Goal: Information Seeking & Learning: Learn about a topic

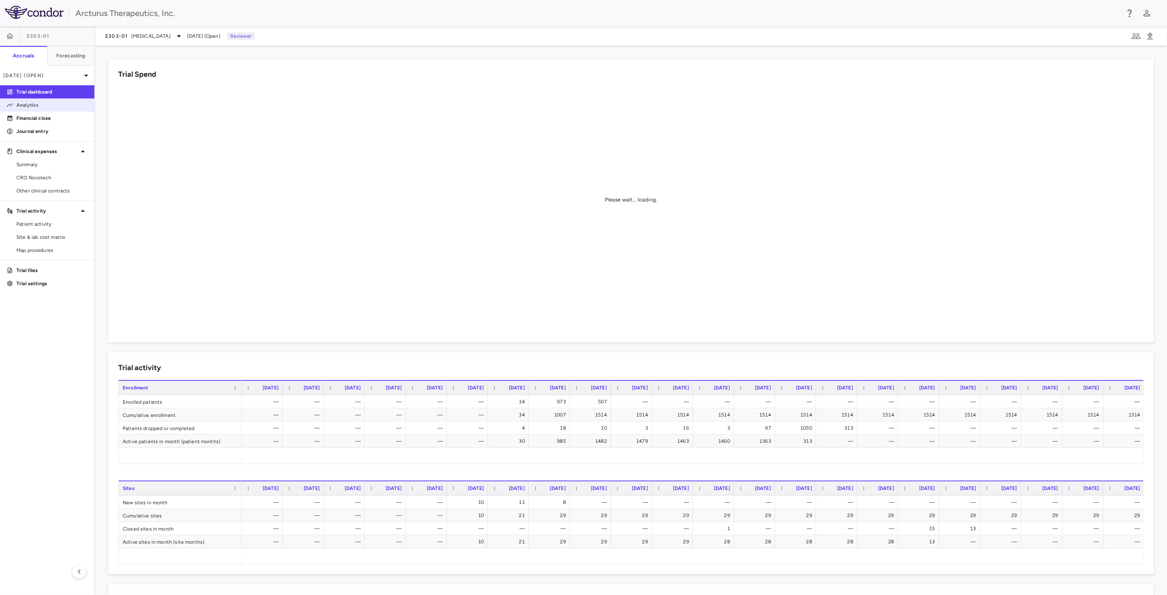
click at [36, 101] on link "Analytics" at bounding box center [47, 105] width 94 height 12
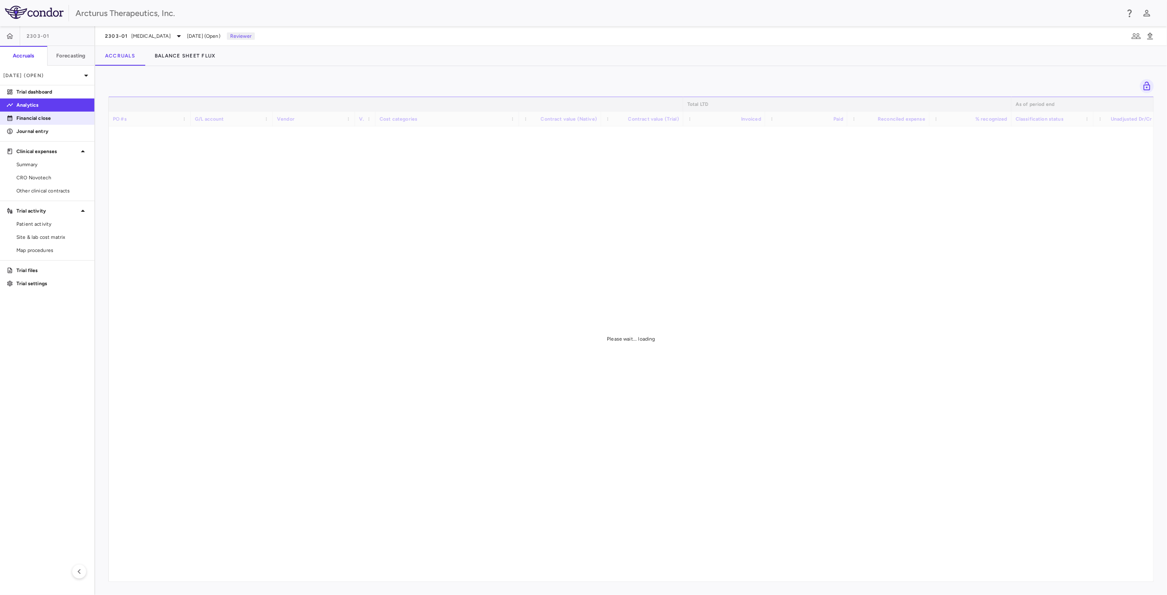
click at [44, 119] on p "Financial close" at bounding box center [51, 117] width 71 height 7
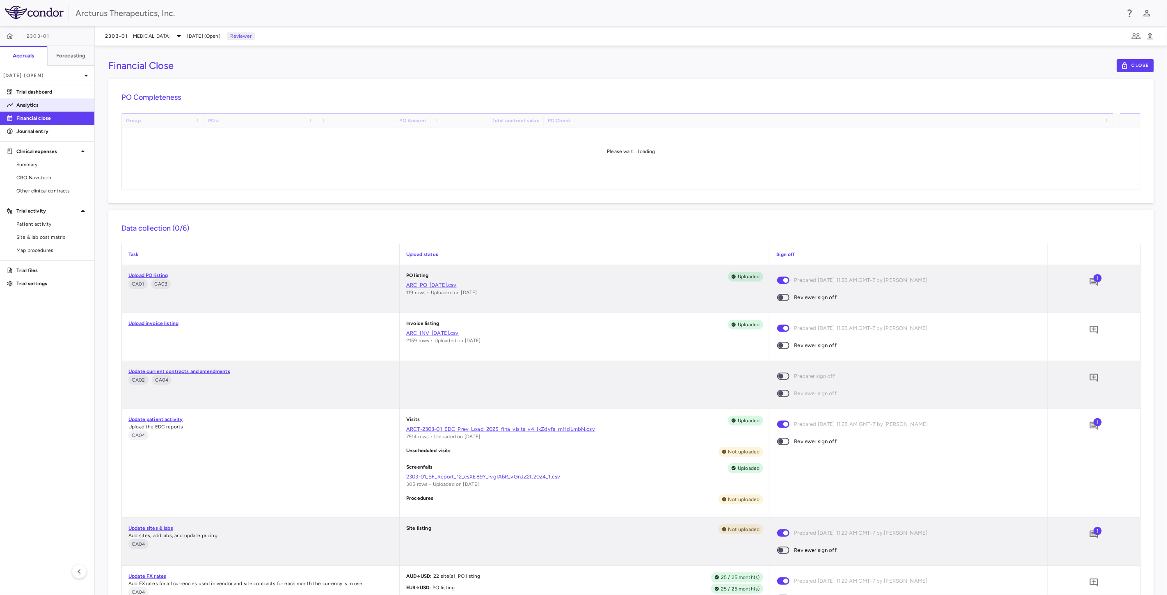
drag, startPoint x: 76, startPoint y: 103, endPoint x: 80, endPoint y: 106, distance: 5.3
click at [76, 102] on p "Analytics" at bounding box center [51, 104] width 71 height 7
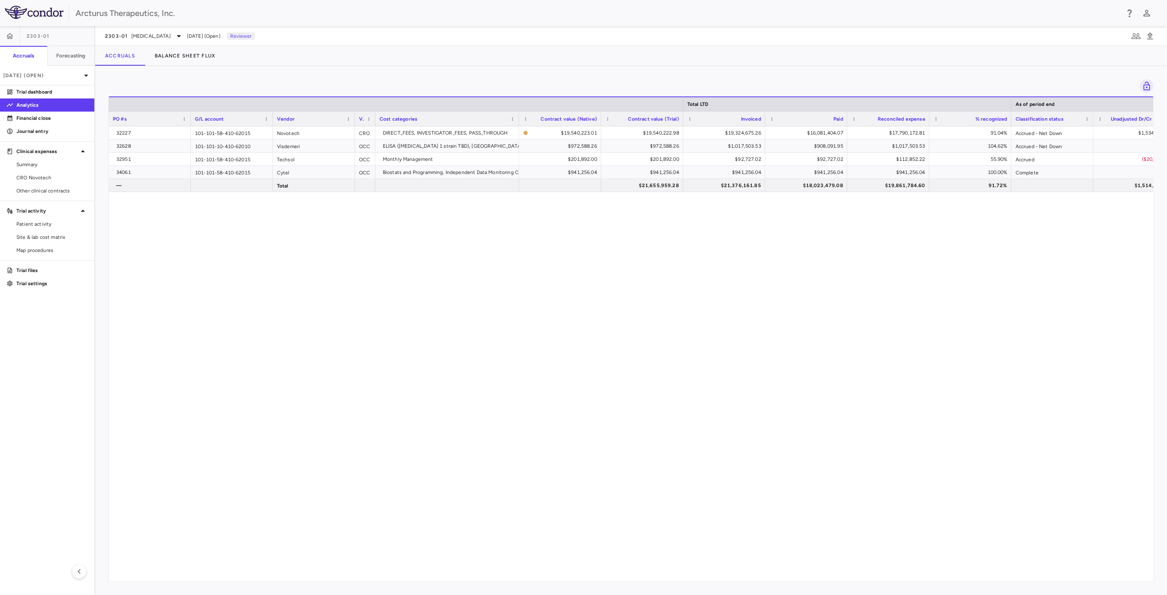
click at [566, 255] on div "32227 101-101-58-410-62015 Novotech CRO DIRECT_FEES, INVESTIGATOR_FEES, PASS_TH…" at bounding box center [631, 350] width 1045 height 448
drag, startPoint x: 643, startPoint y: 313, endPoint x: 660, endPoint y: 296, distance: 24.1
click at [655, 301] on div "32227 101-101-58-410-62015 Novotech CRO DIRECT_FEES, INVESTIGATOR_FEES, PASS_TH…" at bounding box center [631, 350] width 1045 height 448
drag, startPoint x: 690, startPoint y: 251, endPoint x: 723, endPoint y: 308, distance: 66.0
click at [692, 254] on div "32227 101-101-58-410-62015 Novotech CRO DIRECT_FEES, INVESTIGATOR_FEES, PASS_TH…" at bounding box center [631, 350] width 1045 height 448
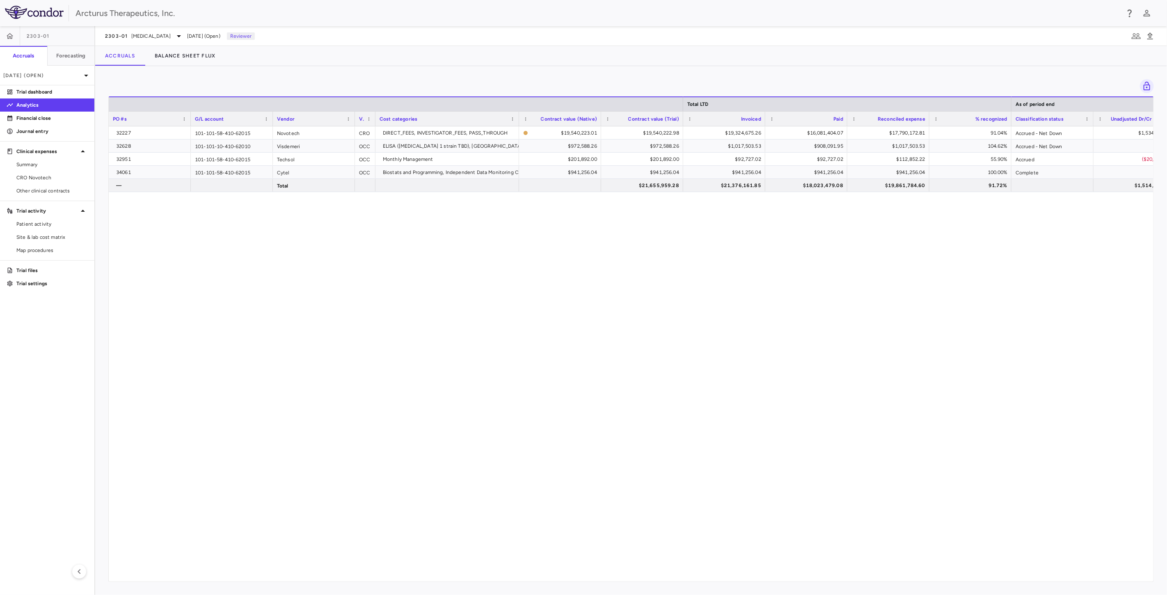
drag, startPoint x: 723, startPoint y: 308, endPoint x: 725, endPoint y: 281, distance: 27.6
click at [724, 308] on div "32227 101-101-58-410-62015 Novotech CRO DIRECT_FEES, INVESTIGATOR_FEES, PASS_TH…" at bounding box center [631, 350] width 1045 height 448
drag, startPoint x: 725, startPoint y: 281, endPoint x: 666, endPoint y: 326, distance: 74.9
click at [725, 285] on div "32227 101-101-58-410-62015 Novotech CRO DIRECT_FEES, INVESTIGATOR_FEES, PASS_TH…" at bounding box center [631, 350] width 1045 height 448
drag, startPoint x: 666, startPoint y: 326, endPoint x: 606, endPoint y: 307, distance: 62.9
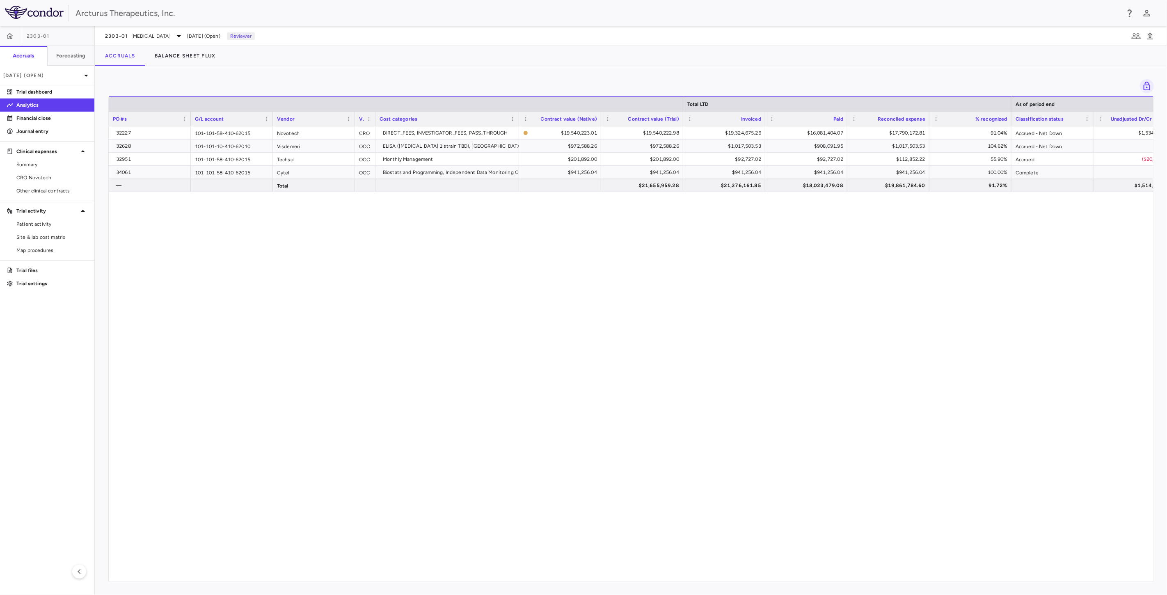
click at [614, 314] on div "32227 101-101-58-410-62015 Novotech CRO DIRECT_FEES, INVESTIGATOR_FEES, PASS_TH…" at bounding box center [631, 350] width 1045 height 448
click at [588, 257] on div "32227 101-101-58-410-62015 Novotech CRO DIRECT_FEES, INVESTIGATOR_FEES, PASS_TH…" at bounding box center [631, 350] width 1045 height 448
drag, startPoint x: 595, startPoint y: 254, endPoint x: 716, endPoint y: 284, distance: 124.5
click at [600, 252] on div "32227 101-101-58-410-62015 Novotech CRO DIRECT_FEES, INVESTIGATOR_FEES, PASS_TH…" at bounding box center [631, 350] width 1045 height 448
drag, startPoint x: 716, startPoint y: 284, endPoint x: 742, endPoint y: 346, distance: 67.1
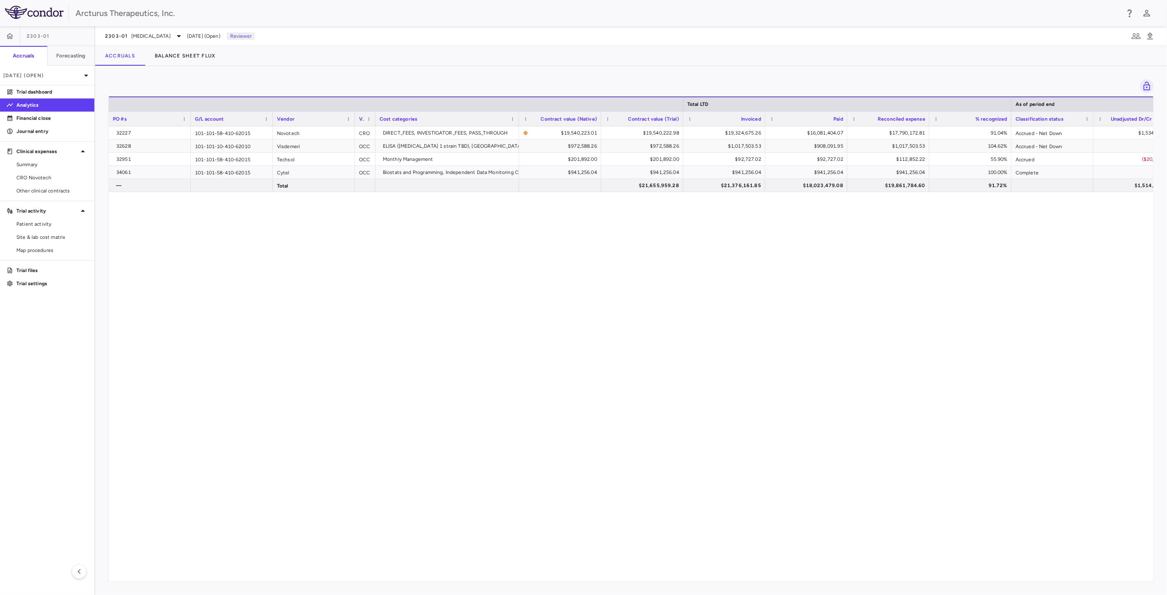
click at [753, 318] on div "32227 101-101-58-410-62015 Novotech CRO DIRECT_FEES, INVESTIGATOR_FEES, PASS_TH…" at bounding box center [631, 350] width 1045 height 448
drag, startPoint x: 742, startPoint y: 346, endPoint x: 597, endPoint y: 319, distance: 147.8
click at [723, 348] on div "32227 101-101-58-410-62015 Novotech CRO DIRECT_FEES, INVESTIGATOR_FEES, PASS_TH…" at bounding box center [631, 350] width 1045 height 448
click at [595, 310] on div "32227 101-101-58-410-62015 Novotech CRO DIRECT_FEES, INVESTIGATOR_FEES, PASS_TH…" at bounding box center [631, 350] width 1045 height 448
click at [596, 280] on div "32227 101-101-58-410-62015 Novotech CRO DIRECT_FEES, INVESTIGATOR_FEES, PASS_TH…" at bounding box center [631, 350] width 1045 height 448
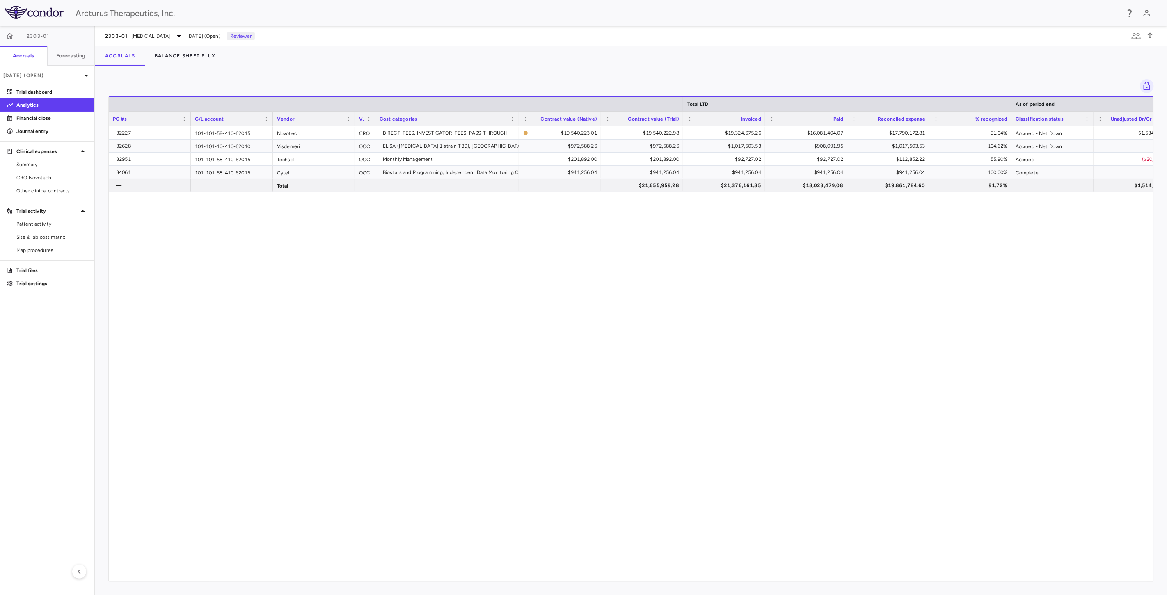
drag, startPoint x: 608, startPoint y: 282, endPoint x: 611, endPoint y: 285, distance: 4.9
click at [610, 284] on div "32227 101-101-58-410-62015 Novotech CRO DIRECT_FEES, INVESTIGATOR_FEES, PASS_TH…" at bounding box center [631, 350] width 1045 height 448
click at [753, 234] on div "32227 101-101-58-410-62015 Novotech CRO DIRECT_FEES, INVESTIGATOR_FEES, PASS_TH…" at bounding box center [631, 350] width 1045 height 448
drag, startPoint x: 533, startPoint y: 269, endPoint x: 537, endPoint y: 277, distance: 9.2
click at [533, 269] on div "32227 101-101-58-410-62015 Novotech CRO DIRECT_FEES, INVESTIGATOR_FEES, PASS_TH…" at bounding box center [631, 350] width 1045 height 448
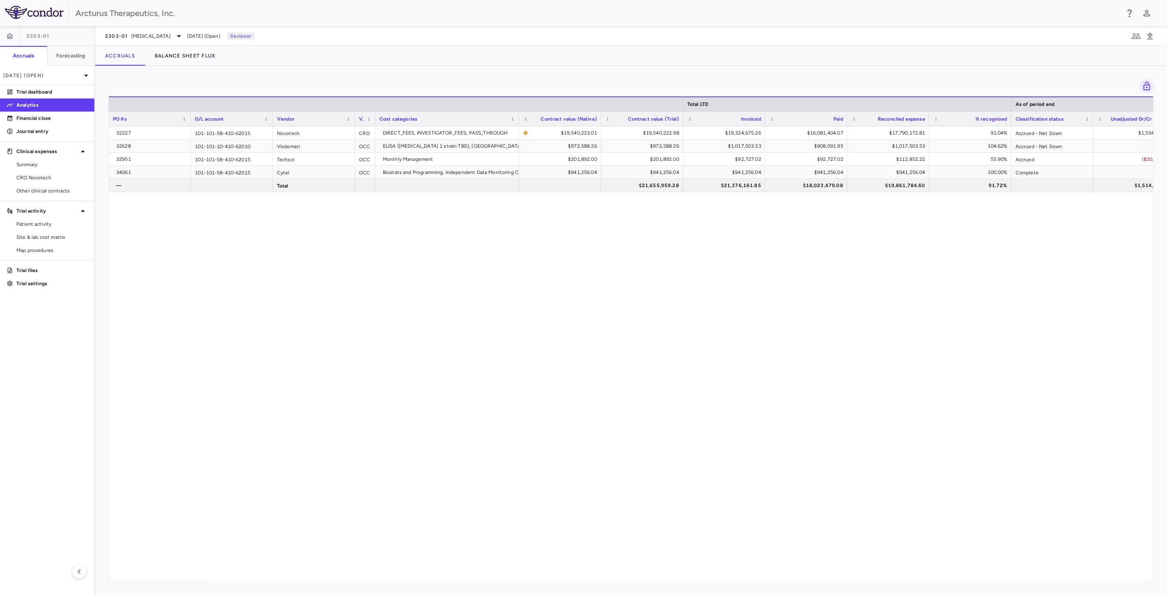
click at [441, 243] on div "32227 101-101-58-410-62015 Novotech CRO DIRECT_FEES, INVESTIGATOR_FEES, PASS_TH…" at bounding box center [631, 350] width 1045 height 448
drag, startPoint x: 445, startPoint y: 255, endPoint x: 440, endPoint y: 207, distance: 48.3
click at [445, 252] on div "32227 101-101-58-410-62015 Novotech CRO DIRECT_FEES, INVESTIGATOR_FEES, PASS_TH…" at bounding box center [631, 350] width 1045 height 448
drag, startPoint x: 440, startPoint y: 207, endPoint x: 444, endPoint y: 230, distance: 23.7
click at [440, 206] on div "32227 101-101-58-410-62015 Novotech CRO DIRECT_FEES, INVESTIGATOR_FEES, PASS_TH…" at bounding box center [631, 350] width 1045 height 448
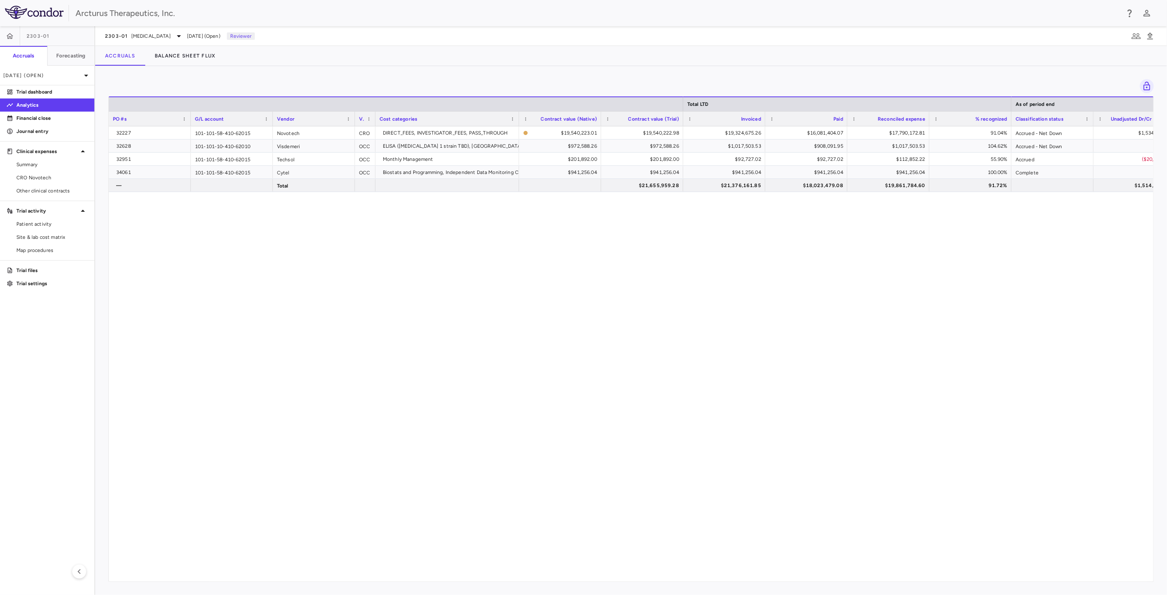
click at [445, 240] on div "32227 101-101-58-410-62015 Novotech CRO DIRECT_FEES, INVESTIGATOR_FEES, PASS_TH…" at bounding box center [631, 350] width 1045 height 448
click at [444, 237] on div "32227 101-101-58-410-62015 Novotech CRO DIRECT_FEES, INVESTIGATOR_FEES, PASS_TH…" at bounding box center [631, 350] width 1045 height 448
drag, startPoint x: 447, startPoint y: 253, endPoint x: 464, endPoint y: 238, distance: 23.0
click at [448, 253] on div "32227 101-101-58-410-62015 Novotech CRO DIRECT_FEES, INVESTIGATOR_FEES, PASS_TH…" at bounding box center [631, 350] width 1045 height 448
drag, startPoint x: 464, startPoint y: 238, endPoint x: 485, endPoint y: 250, distance: 23.3
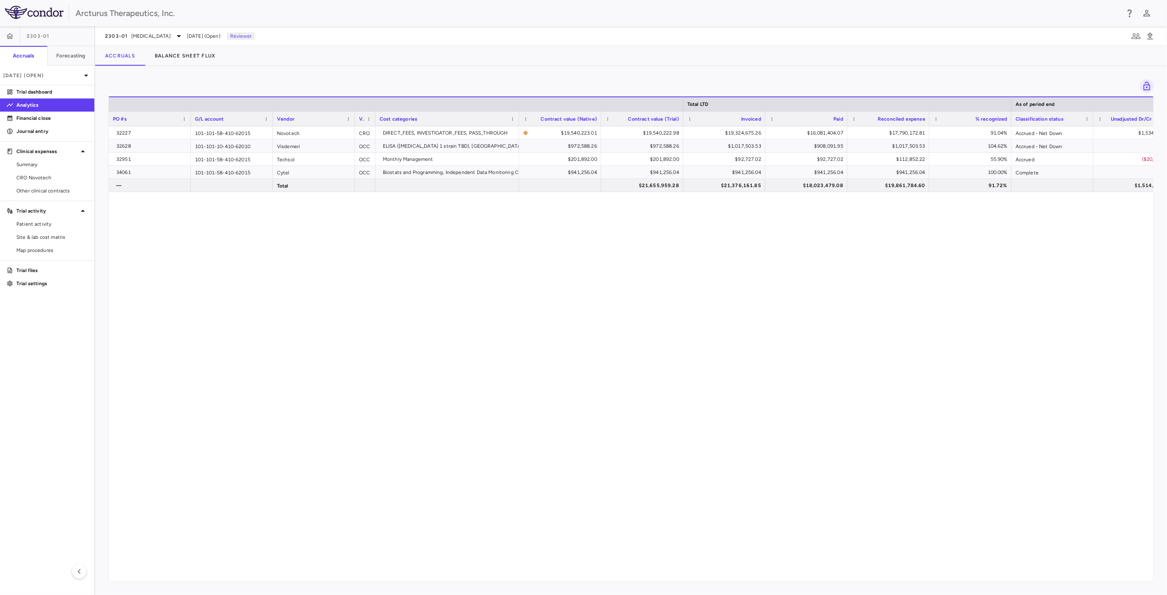
click at [465, 238] on div "32227 101-101-58-410-62015 Novotech CRO DIRECT_FEES, INVESTIGATOR_FEES, PASS_TH…" at bounding box center [631, 350] width 1045 height 448
click at [485, 250] on div "32227 101-101-58-410-62015 Novotech CRO DIRECT_FEES, INVESTIGATOR_FEES, PASS_TH…" at bounding box center [631, 350] width 1045 height 448
click at [520, 238] on div "32227 101-101-58-410-62015 Novotech CRO DIRECT_FEES, INVESTIGATOR_FEES, PASS_TH…" at bounding box center [631, 350] width 1045 height 448
click at [522, 253] on div "32227 101-101-58-410-62015 Novotech CRO DIRECT_FEES, INVESTIGATOR_FEES, PASS_TH…" at bounding box center [631, 350] width 1045 height 448
drag, startPoint x: 651, startPoint y: 276, endPoint x: 585, endPoint y: 252, distance: 70.0
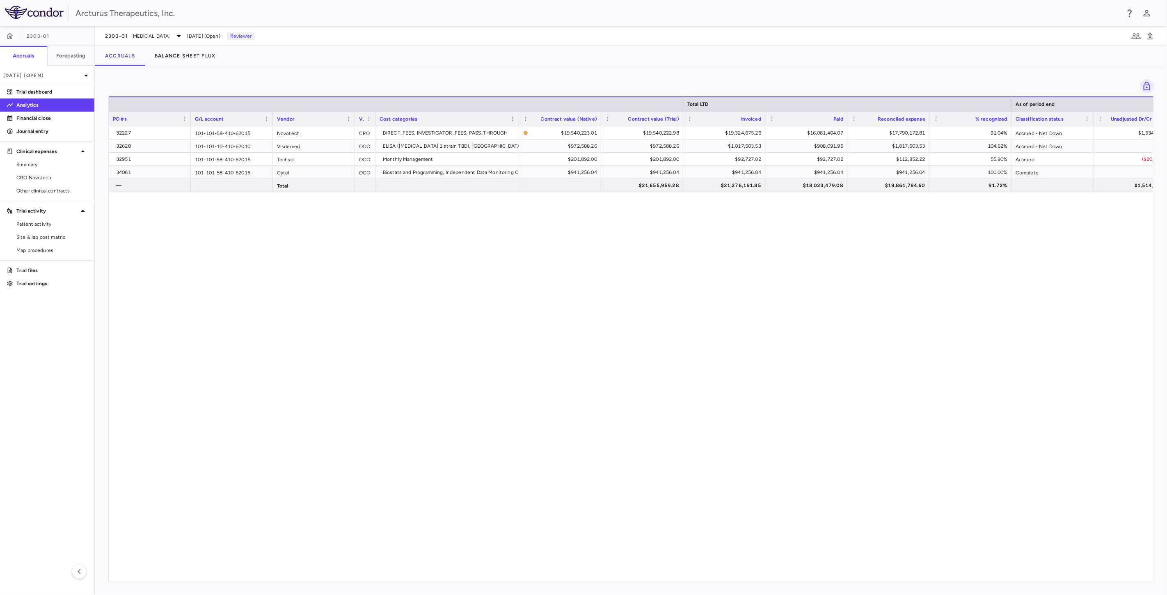
click at [651, 276] on div "32227 101-101-58-410-62015 Novotech CRO DIRECT_FEES, INVESTIGATOR_FEES, PASS_TH…" at bounding box center [631, 350] width 1045 height 448
click at [119, 37] on span "2303-01" at bounding box center [116, 36] width 23 height 7
click at [145, 117] on p "[MEDICAL_DATA]" at bounding box center [174, 117] width 108 height 7
click at [146, 177] on p "Influenza" at bounding box center [174, 177] width 108 height 7
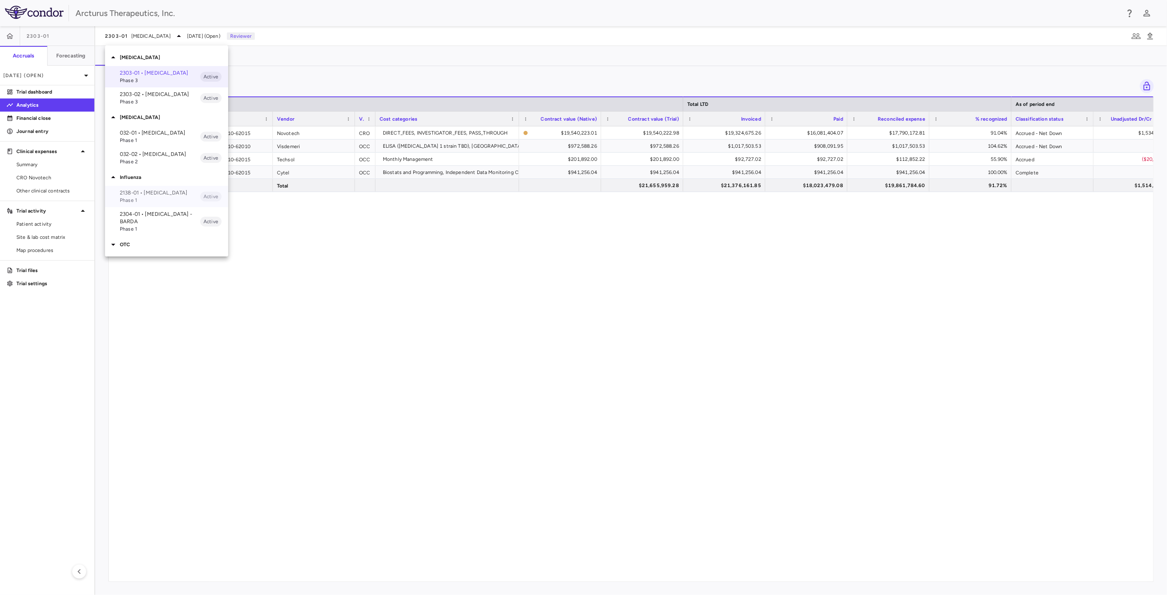
click at [158, 192] on p "2138-01 • [MEDICAL_DATA]" at bounding box center [160, 192] width 80 height 7
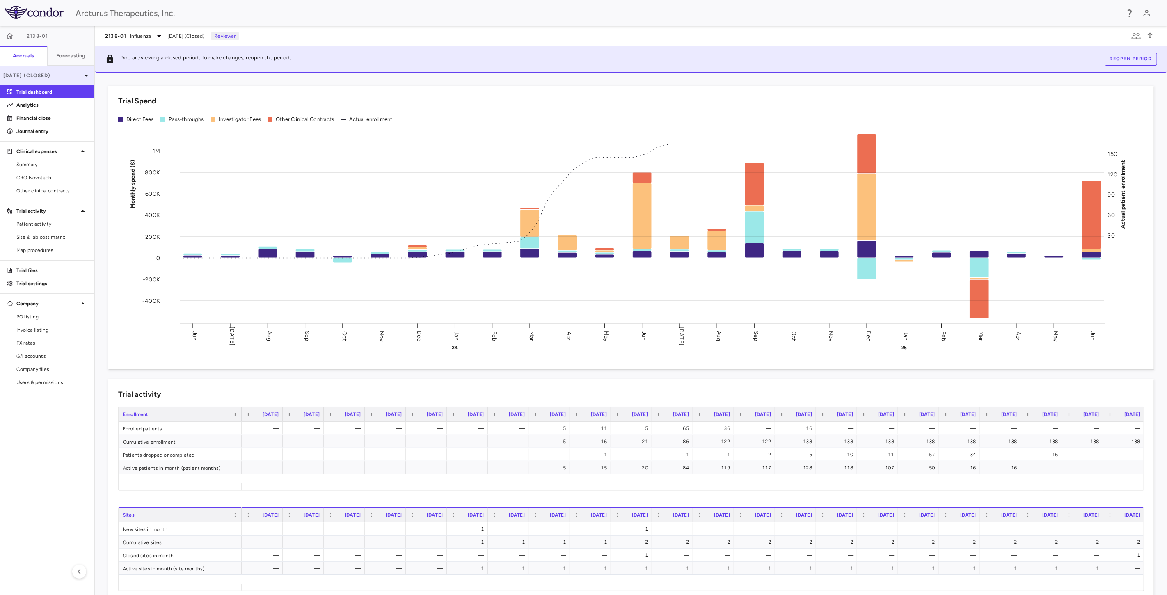
click at [28, 73] on p "[DATE] (Closed)" at bounding box center [42, 75] width 78 height 7
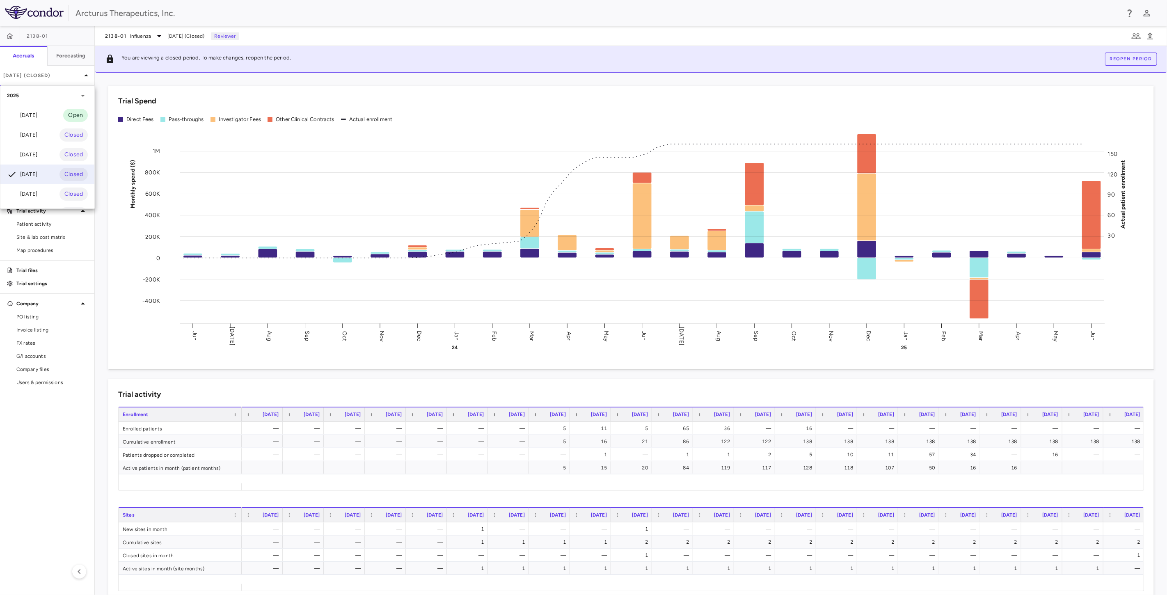
click at [117, 37] on div at bounding box center [583, 297] width 1167 height 595
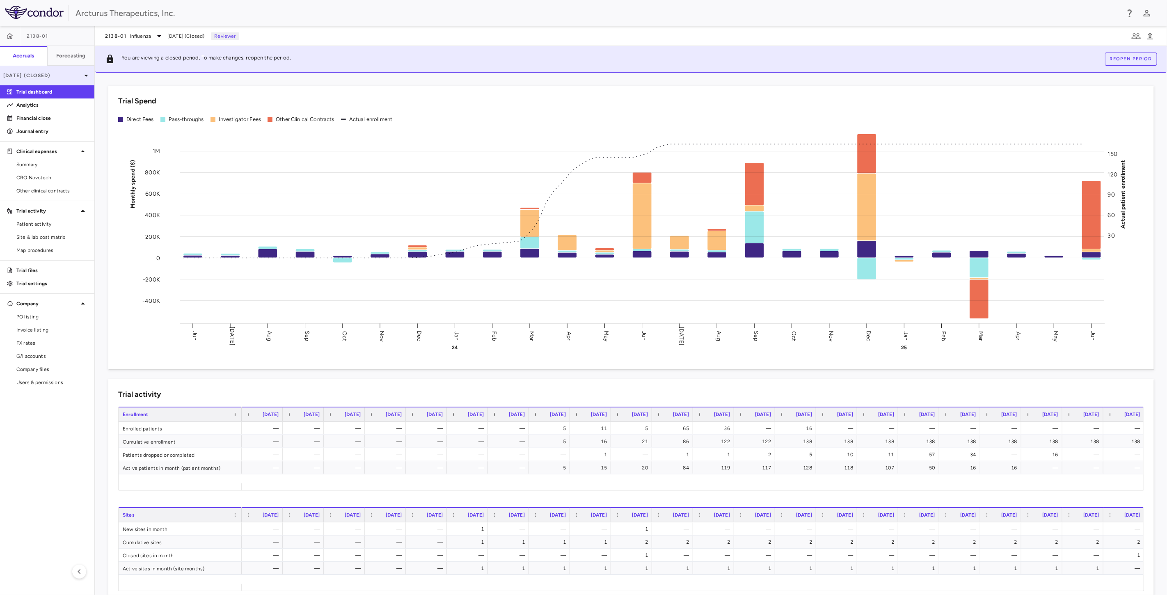
click at [57, 74] on p "[DATE] (Closed)" at bounding box center [42, 75] width 78 height 7
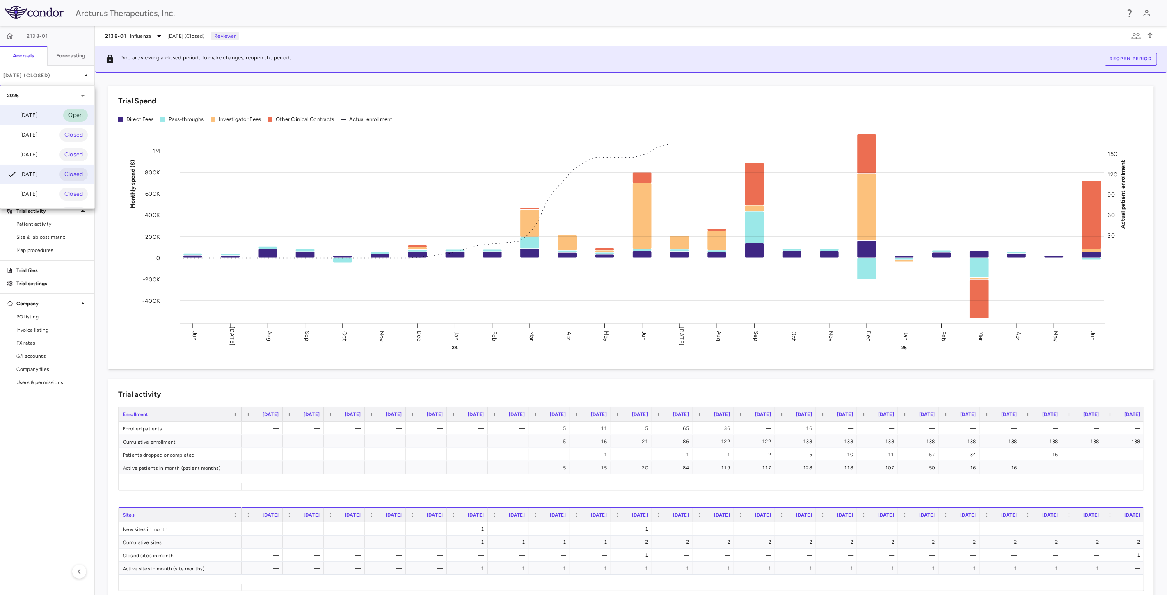
click at [37, 114] on div "[DATE]" at bounding box center [22, 115] width 30 height 10
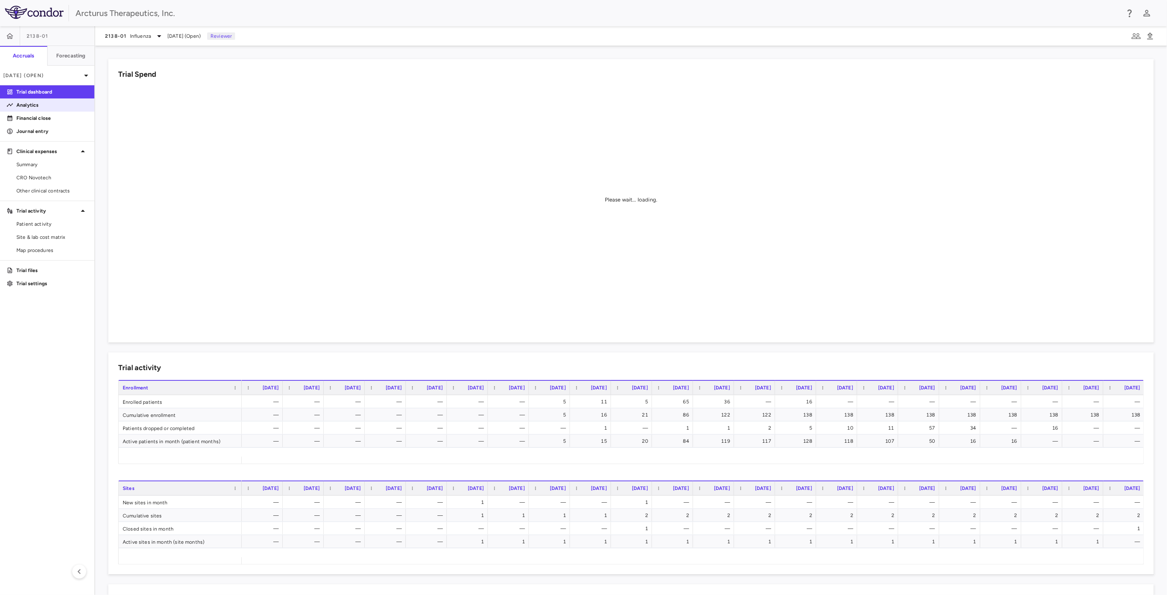
click at [34, 103] on p "Analytics" at bounding box center [51, 104] width 71 height 7
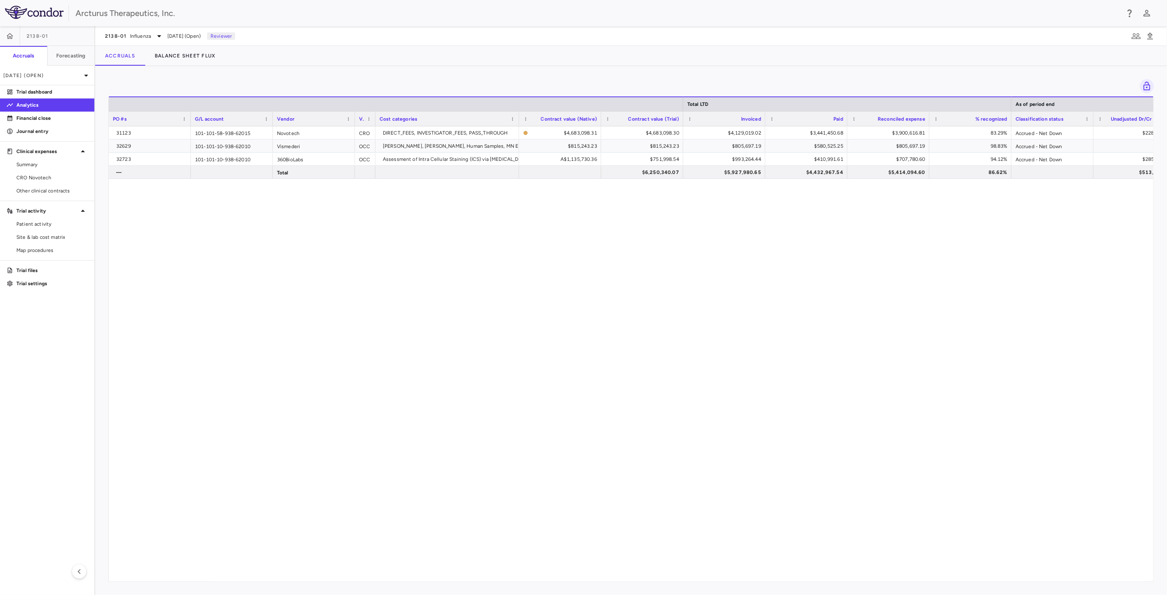
click at [765, 250] on div "31123 101-101-58-938-62015 Novotech CRO DIRECT_FEES, INVESTIGATOR_FEES, PASS_TH…" at bounding box center [631, 350] width 1045 height 448
click at [774, 280] on div "31123 101-101-58-938-62015 Novotech CRO DIRECT_FEES, INVESTIGATOR_FEES, PASS_TH…" at bounding box center [631, 350] width 1045 height 448
drag, startPoint x: 779, startPoint y: 238, endPoint x: 783, endPoint y: 250, distance: 11.8
click at [779, 238] on div "31123 101-101-58-938-62015 Novotech CRO DIRECT_FEES, INVESTIGATOR_FEES, PASS_TH…" at bounding box center [631, 350] width 1045 height 448
click at [783, 250] on div "31123 101-101-58-938-62015 Novotech CRO DIRECT_FEES, INVESTIGATOR_FEES, PASS_TH…" at bounding box center [631, 350] width 1045 height 448
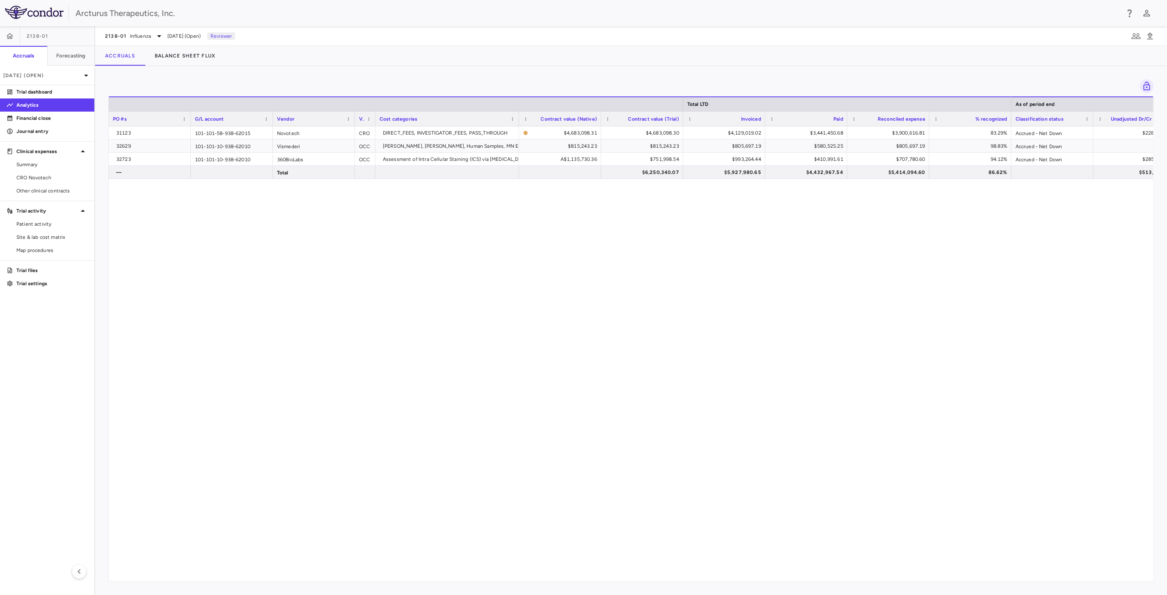
click at [792, 236] on div "31123 101-101-58-938-62015 Novotech CRO DIRECT_FEES, INVESTIGATOR_FEES, PASS_TH…" at bounding box center [631, 350] width 1045 height 448
drag, startPoint x: 804, startPoint y: 263, endPoint x: 818, endPoint y: 229, distance: 37.0
click at [806, 261] on div "31123 101-101-58-938-62015 Novotech CRO DIRECT_FEES, INVESTIGATOR_FEES, PASS_TH…" at bounding box center [631, 350] width 1045 height 448
click at [818, 229] on div "31123 101-101-58-938-62015 Novotech CRO DIRECT_FEES, INVESTIGATOR_FEES, PASS_TH…" at bounding box center [631, 350] width 1045 height 448
click at [822, 235] on div "31123 101-101-58-938-62015 Novotech CRO DIRECT_FEES, INVESTIGATOR_FEES, PASS_TH…" at bounding box center [631, 350] width 1045 height 448
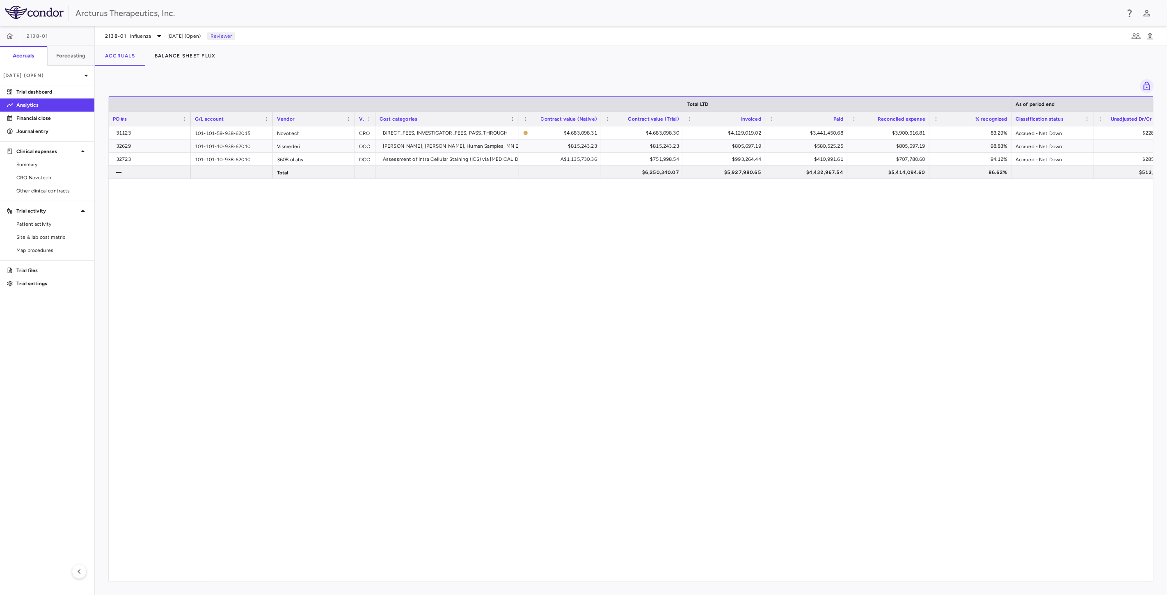
click at [770, 252] on div "31123 101-101-58-938-62015 Novotech CRO DIRECT_FEES, INVESTIGATOR_FEES, PASS_TH…" at bounding box center [631, 350] width 1045 height 448
drag, startPoint x: 793, startPoint y: 288, endPoint x: 796, endPoint y: 269, distance: 18.8
click at [793, 286] on div "31123 101-101-58-938-62015 Novotech CRO DIRECT_FEES, INVESTIGATOR_FEES, PASS_TH…" at bounding box center [631, 350] width 1045 height 448
click at [801, 251] on div "31123 101-101-58-938-62015 Novotech CRO DIRECT_FEES, INVESTIGATOR_FEES, PASS_TH…" at bounding box center [631, 350] width 1045 height 448
drag, startPoint x: 831, startPoint y: 274, endPoint x: 856, endPoint y: 253, distance: 32.4
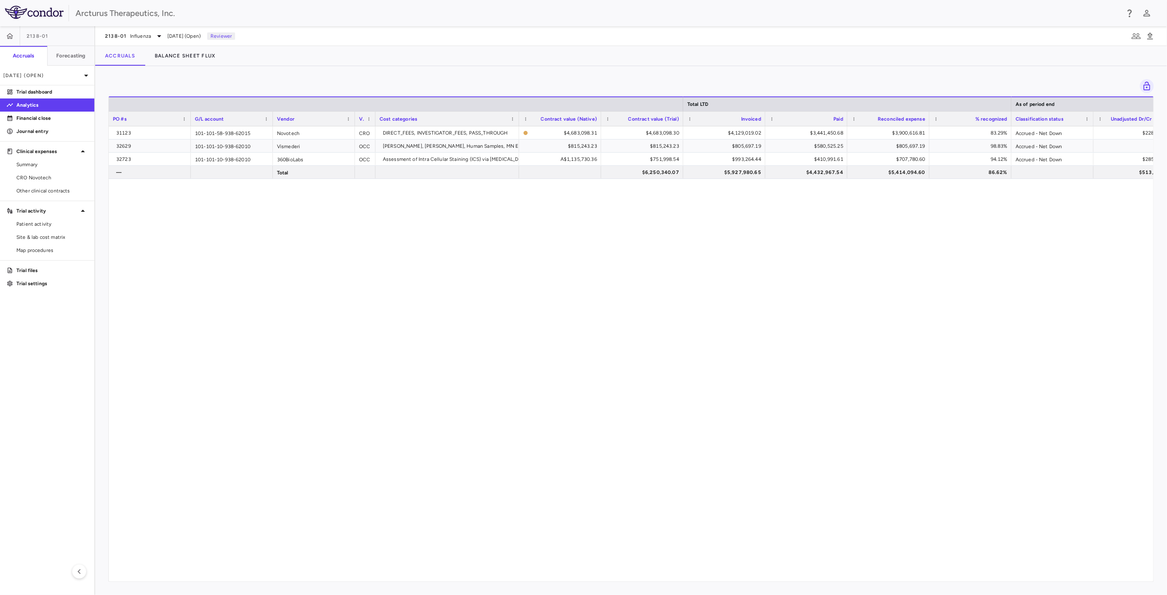
click at [833, 273] on div "31123 101-101-58-938-62015 Novotech CRO DIRECT_FEES, INVESTIGATOR_FEES, PASS_TH…" at bounding box center [631, 350] width 1045 height 448
click at [865, 239] on div "31123 101-101-58-938-62015 Novotech CRO DIRECT_FEES, INVESTIGATOR_FEES, PASS_TH…" at bounding box center [631, 350] width 1045 height 448
click at [876, 254] on div "31123 101-101-58-938-62015 Novotech CRO DIRECT_FEES, INVESTIGATOR_FEES, PASS_TH…" at bounding box center [631, 350] width 1045 height 448
drag, startPoint x: 673, startPoint y: 234, endPoint x: 684, endPoint y: 276, distance: 43.2
click at [673, 234] on div "31123 101-101-58-938-62015 Novotech CRO DIRECT_FEES, INVESTIGATOR_FEES, PASS_TH…" at bounding box center [631, 350] width 1045 height 448
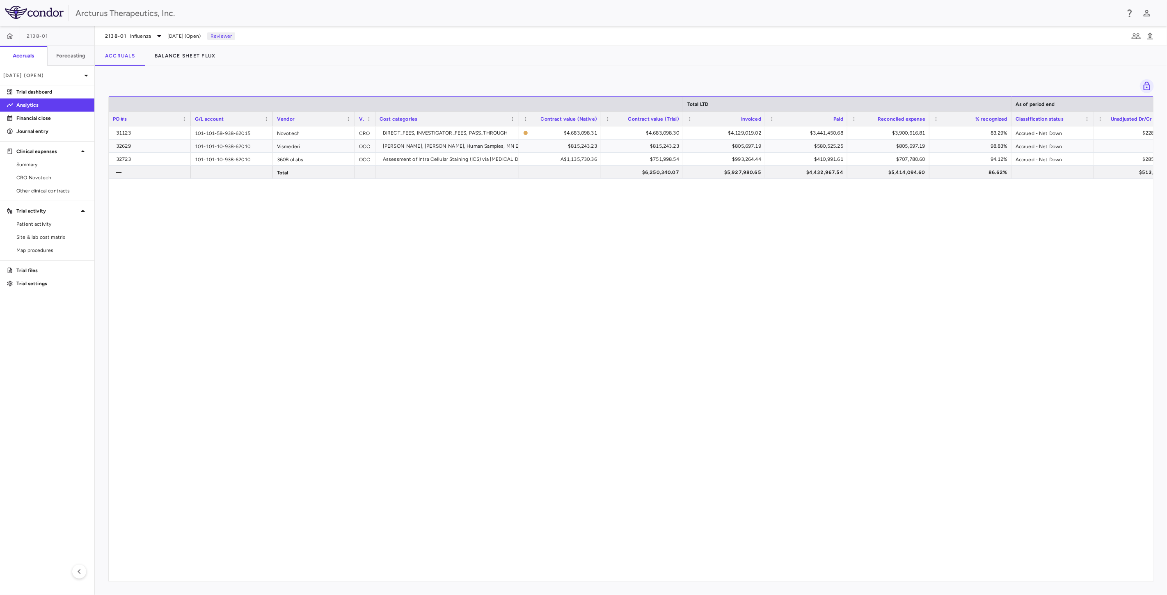
drag, startPoint x: 685, startPoint y: 277, endPoint x: 707, endPoint y: 240, distance: 43.6
click at [686, 275] on div "31123 101-101-58-938-62015 Novotech CRO DIRECT_FEES, INVESTIGATOR_FEES, PASS_TH…" at bounding box center [631, 350] width 1045 height 448
drag, startPoint x: 707, startPoint y: 239, endPoint x: 728, endPoint y: 261, distance: 30.5
click at [708, 240] on div "31123 101-101-58-938-62015 Novotech CRO DIRECT_FEES, INVESTIGATOR_FEES, PASS_TH…" at bounding box center [631, 350] width 1045 height 448
drag, startPoint x: 728, startPoint y: 261, endPoint x: 745, endPoint y: 240, distance: 27.4
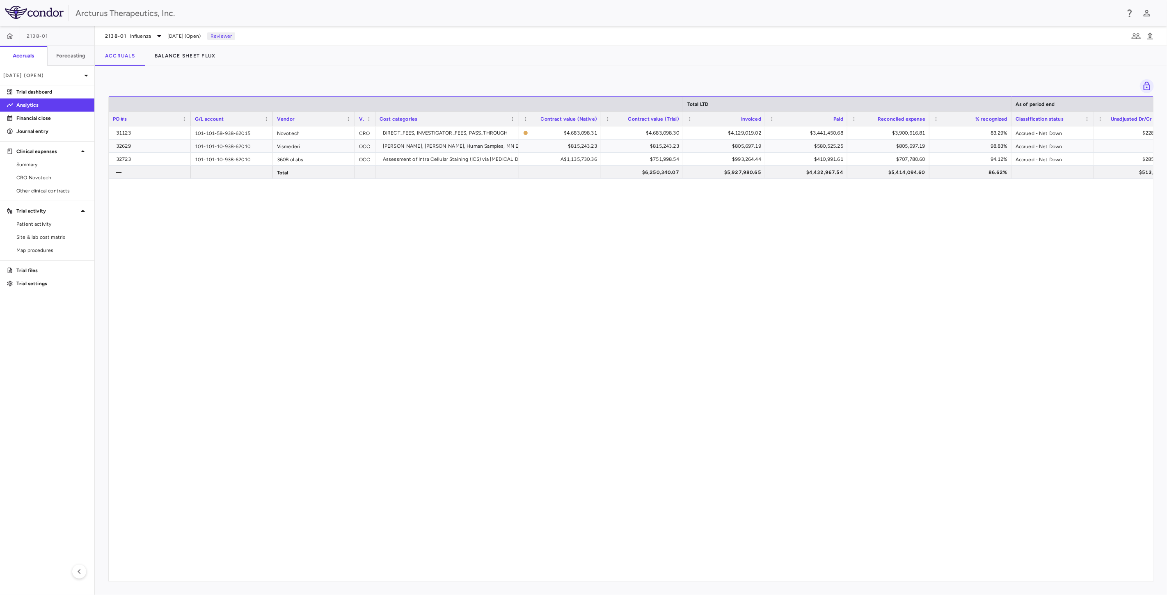
click at [729, 260] on div "31123 101-101-58-938-62015 Novotech CRO DIRECT_FEES, INVESTIGATOR_FEES, PASS_TH…" at bounding box center [631, 350] width 1045 height 448
drag, startPoint x: 745, startPoint y: 240, endPoint x: 750, endPoint y: 249, distance: 9.7
click at [746, 241] on div "31123 101-101-58-938-62015 Novotech CRO DIRECT_FEES, INVESTIGATOR_FEES, PASS_TH…" at bounding box center [631, 350] width 1045 height 448
click at [750, 249] on div "31123 101-101-58-938-62015 Novotech CRO DIRECT_FEES, INVESTIGATOR_FEES, PASS_TH…" at bounding box center [631, 350] width 1045 height 448
click at [547, 220] on div "31123 101-101-58-938-62015 Novotech CRO DIRECT_FEES, INVESTIGATOR_FEES, PASS_TH…" at bounding box center [631, 350] width 1045 height 448
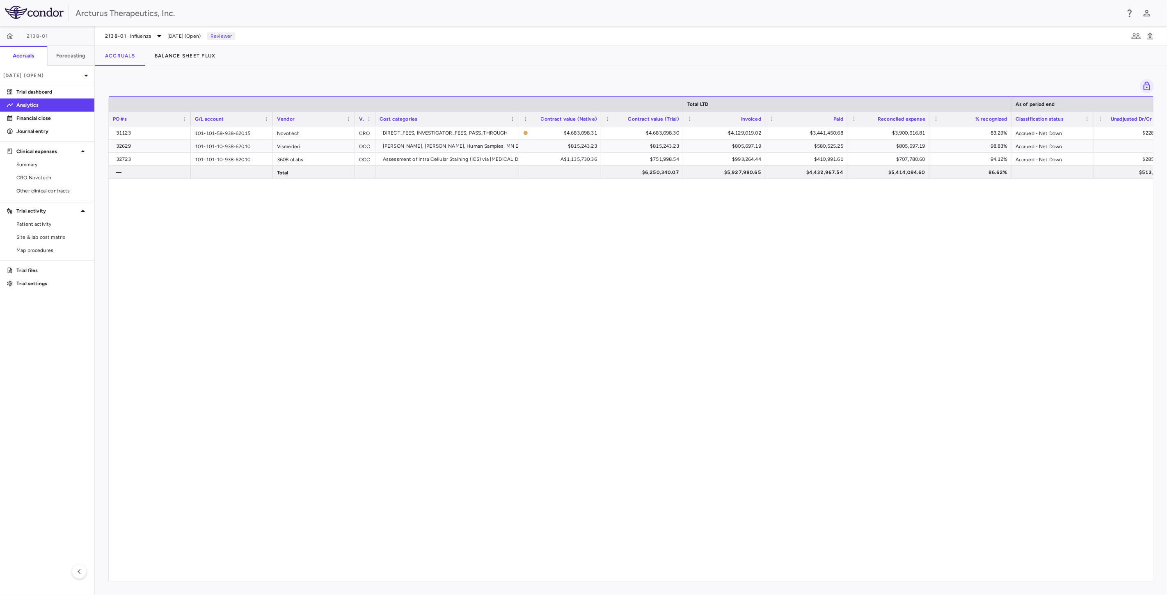
drag, startPoint x: 586, startPoint y: 257, endPoint x: 589, endPoint y: 236, distance: 20.7
click at [587, 257] on div "31123 101-101-58-938-62015 Novotech CRO DIRECT_FEES, INVESTIGATOR_FEES, PASS_TH…" at bounding box center [631, 350] width 1045 height 448
click at [589, 236] on div "31123 101-101-58-938-62015 Novotech CRO DIRECT_FEES, INVESTIGATOR_FEES, PASS_TH…" at bounding box center [631, 350] width 1045 height 448
drag, startPoint x: 593, startPoint y: 253, endPoint x: 595, endPoint y: 257, distance: 4.4
click at [594, 256] on div "31123 101-101-58-938-62015 Novotech CRO DIRECT_FEES, INVESTIGATOR_FEES, PASS_TH…" at bounding box center [631, 350] width 1045 height 448
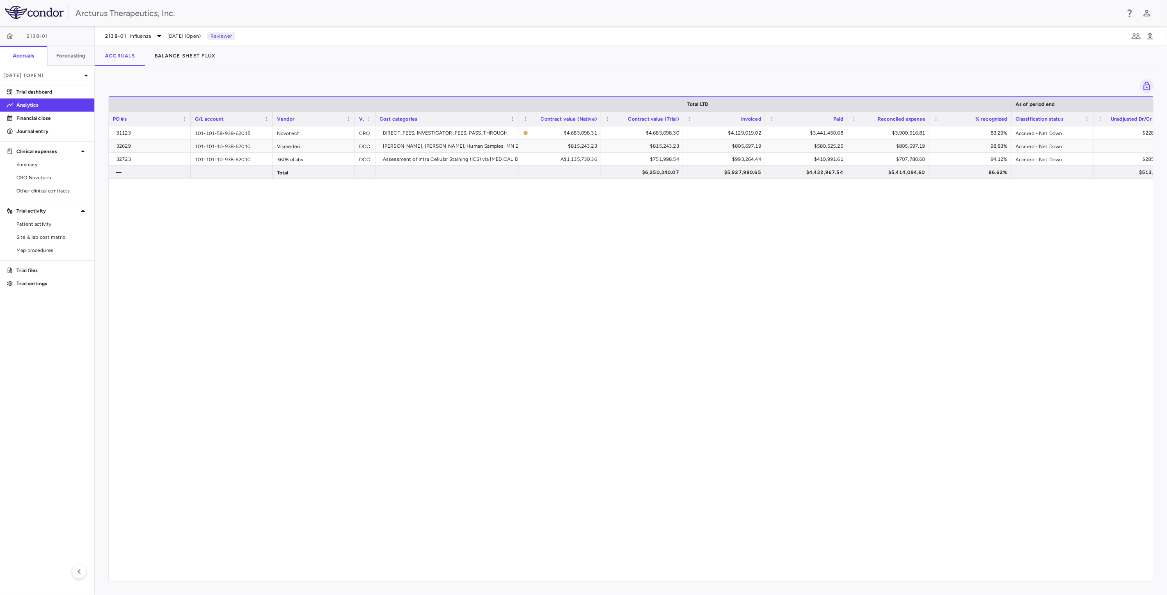
drag, startPoint x: 577, startPoint y: 268, endPoint x: 580, endPoint y: 274, distance: 6.4
click at [577, 268] on div "31123 101-101-58-938-62015 Novotech CRO DIRECT_FEES, INVESTIGATOR_FEES, PASS_TH…" at bounding box center [631, 350] width 1045 height 448
drag, startPoint x: 589, startPoint y: 293, endPoint x: 593, endPoint y: 268, distance: 25.4
click at [589, 291] on div "31123 101-101-58-938-62015 Novotech CRO DIRECT_FEES, INVESTIGATOR_FEES, PASS_TH…" at bounding box center [631, 350] width 1045 height 448
drag, startPoint x: 593, startPoint y: 268, endPoint x: 612, endPoint y: 286, distance: 26.4
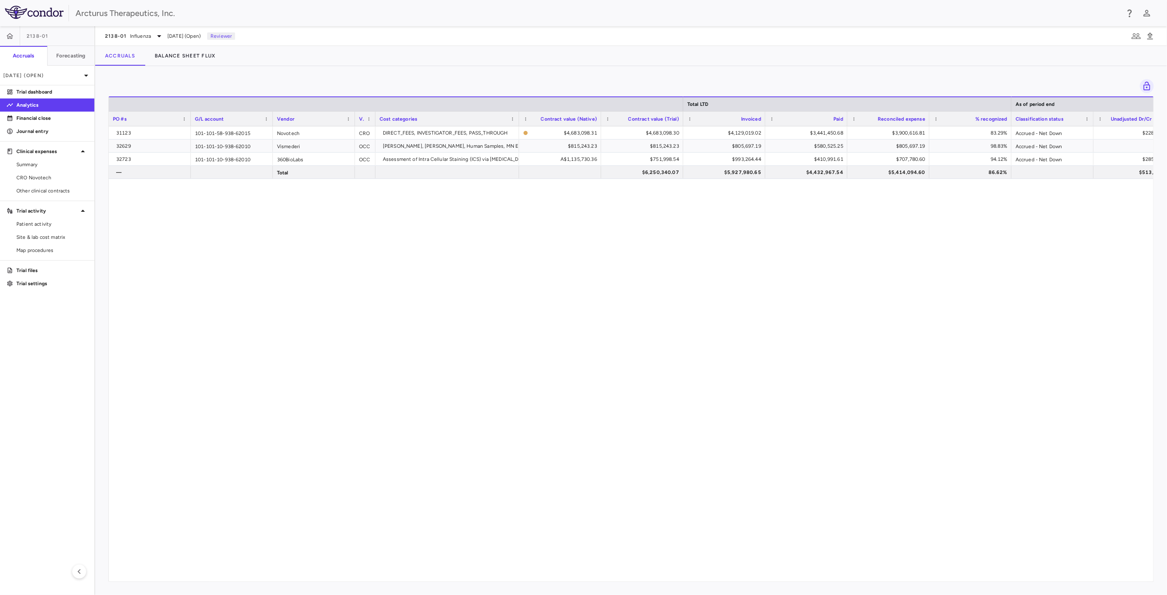
click at [595, 270] on div "31123 101-101-58-938-62015 Novotech CRO DIRECT_FEES, INVESTIGATOR_FEES, PASS_TH…" at bounding box center [631, 350] width 1045 height 448
click at [611, 286] on div "31123 101-101-58-938-62015 Novotech CRO DIRECT_FEES, INVESTIGATOR_FEES, PASS_TH…" at bounding box center [631, 350] width 1045 height 448
click at [613, 288] on div "31123 101-101-58-938-62015 Novotech CRO DIRECT_FEES, INVESTIGATOR_FEES, PASS_TH…" at bounding box center [631, 350] width 1045 height 448
click at [139, 34] on span "Influenza" at bounding box center [140, 35] width 21 height 7
click at [142, 130] on p "2304-01 • [MEDICAL_DATA] - BARDA" at bounding box center [160, 132] width 80 height 15
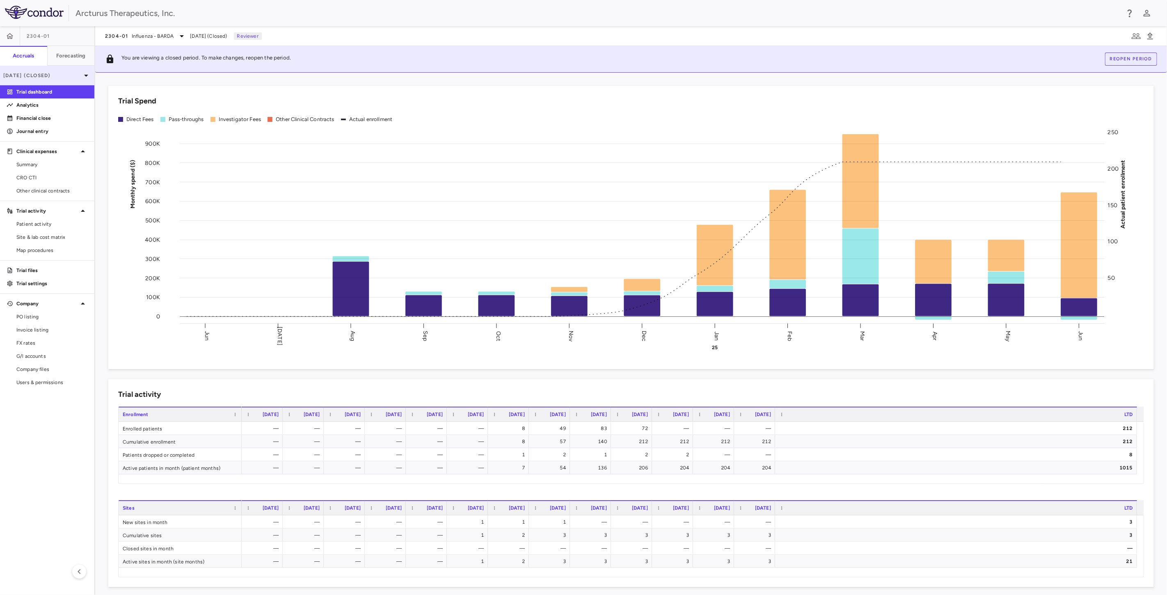
click at [61, 75] on p "[DATE] (Closed)" at bounding box center [42, 75] width 78 height 7
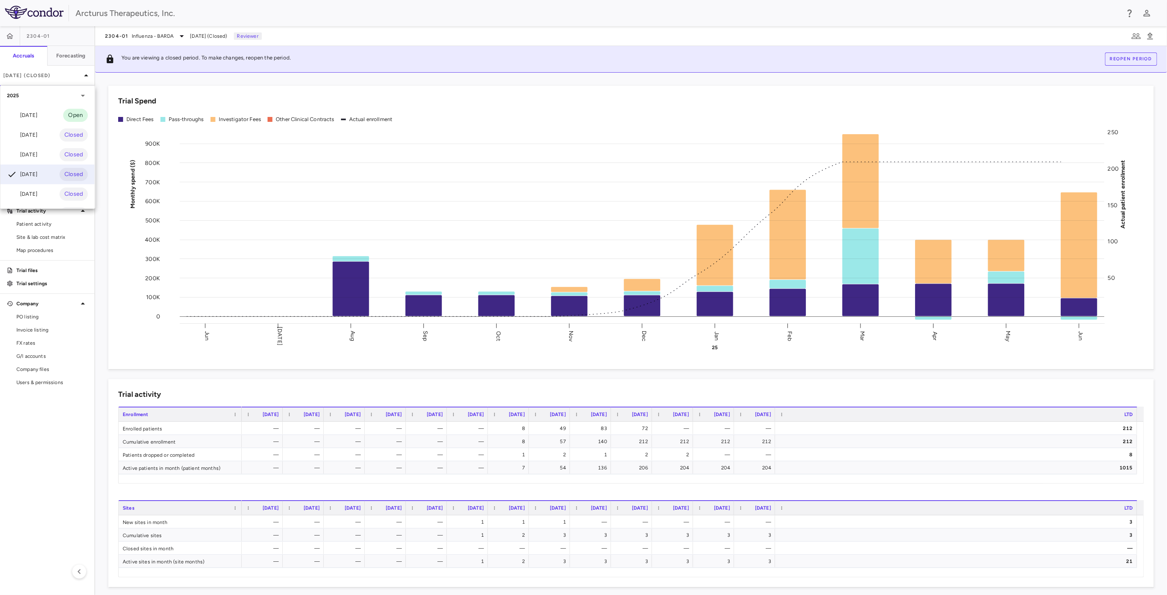
click at [171, 40] on div at bounding box center [583, 297] width 1167 height 595
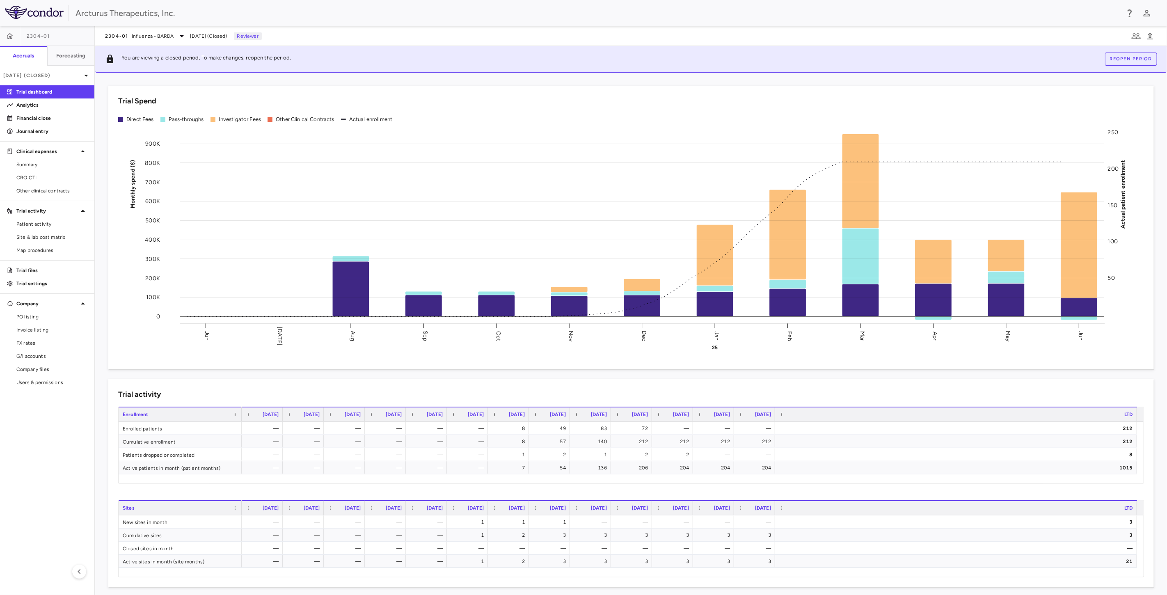
click at [163, 34] on span "Influenza - BARDA" at bounding box center [153, 35] width 42 height 7
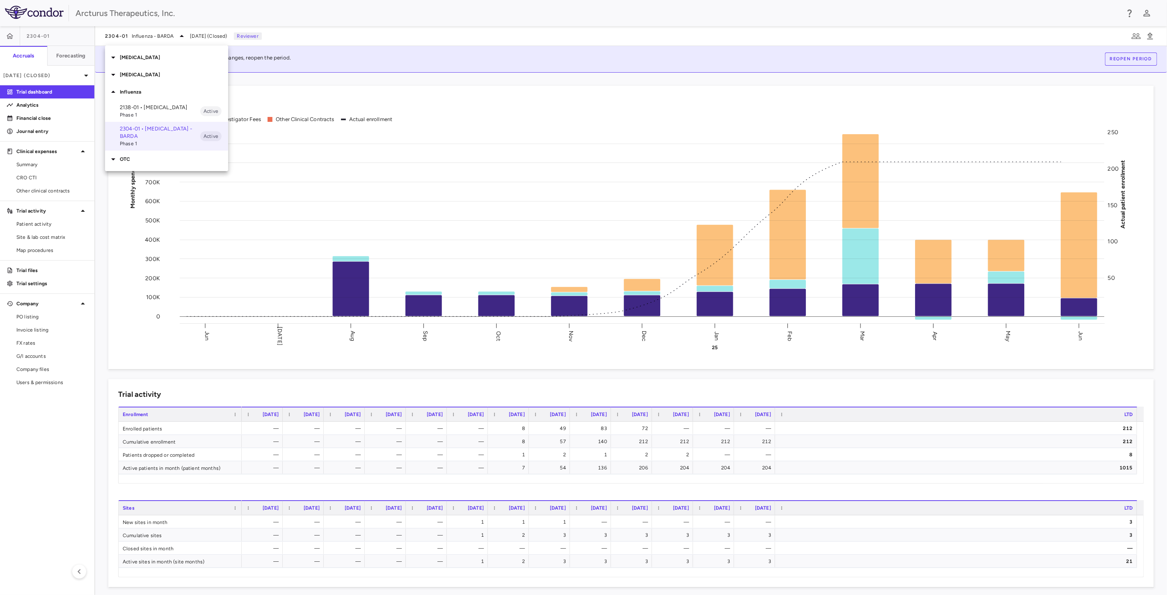
click at [153, 103] on div "2138-01 • [MEDICAL_DATA] Phase 1 Active" at bounding box center [166, 111] width 123 height 21
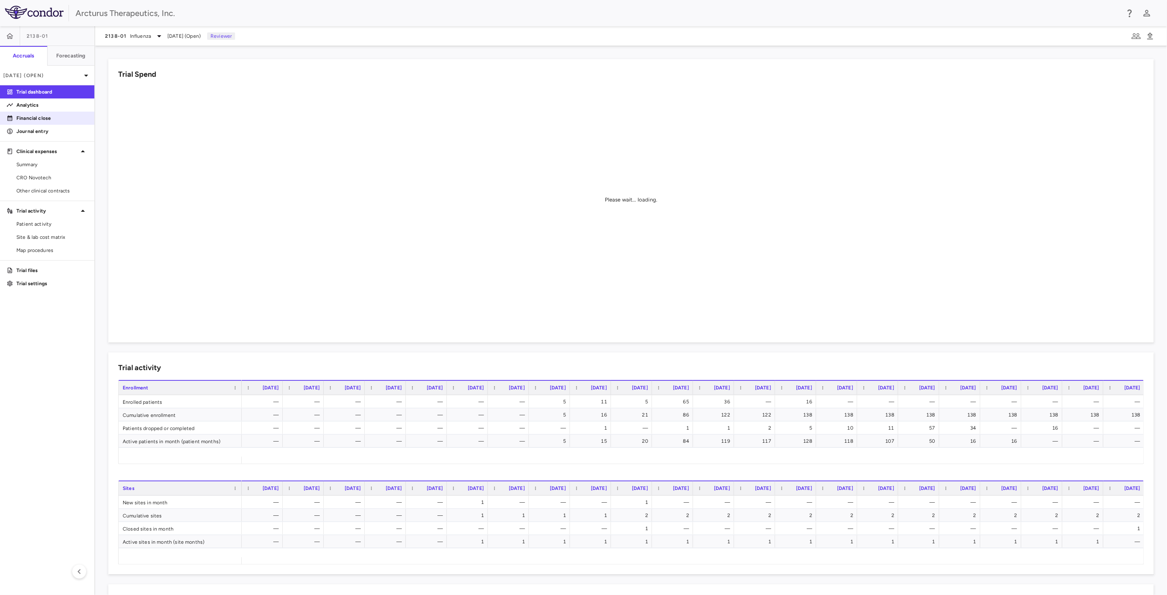
click at [43, 105] on p "Analytics" at bounding box center [51, 104] width 71 height 7
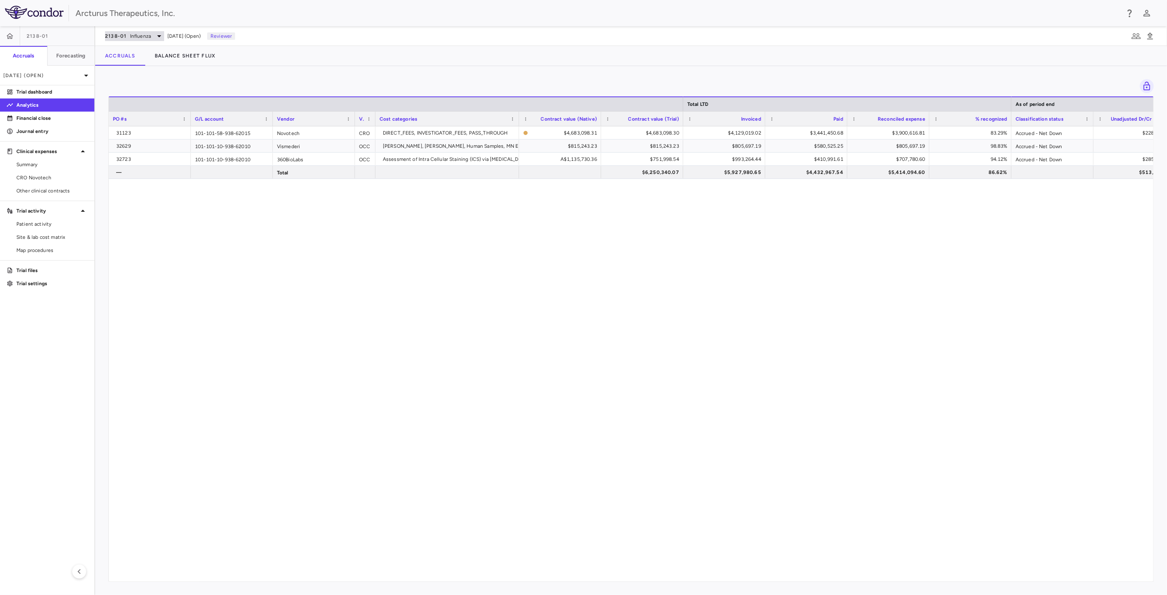
click at [142, 35] on span "Influenza" at bounding box center [140, 35] width 21 height 7
click at [135, 129] on p "2304-01 • [MEDICAL_DATA] - BARDA" at bounding box center [160, 132] width 80 height 15
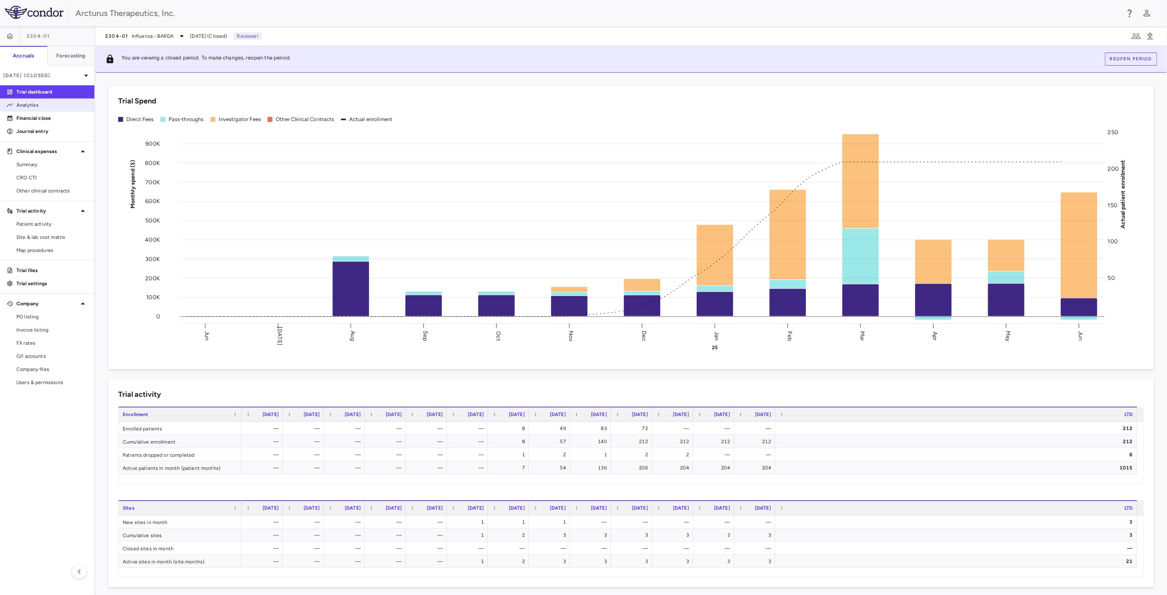
click at [50, 101] on p "Analytics" at bounding box center [51, 104] width 71 height 7
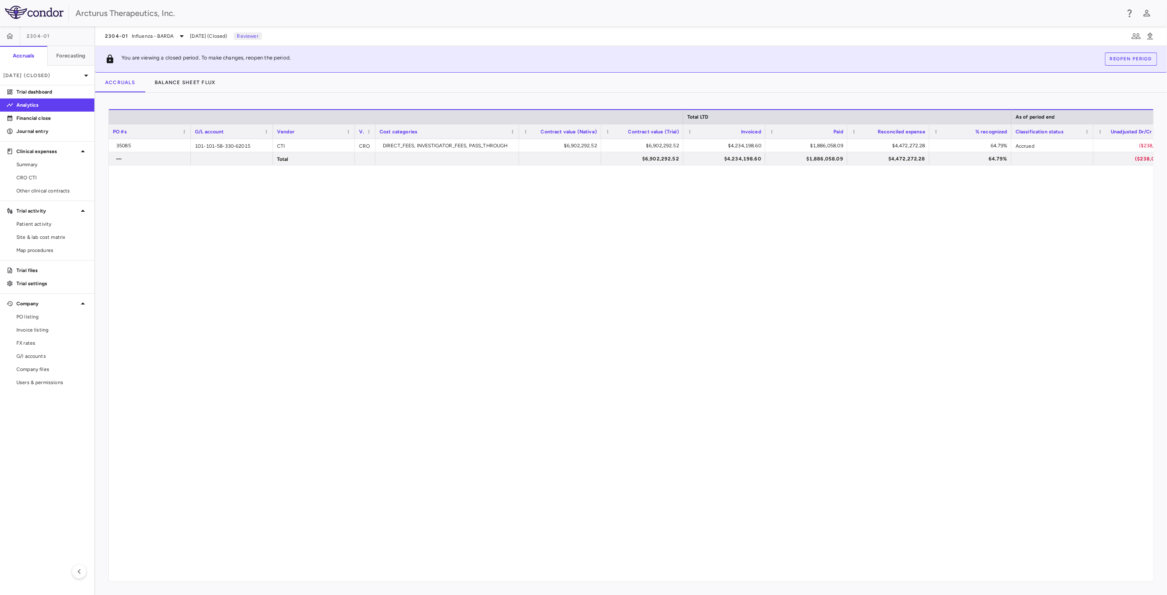
click at [688, 228] on div "35085 101-101-58-330-62015 CTI CRO DIRECT_FEES, INVESTIGATOR_FEES, PASS_THROUGH…" at bounding box center [631, 356] width 1045 height 435
drag, startPoint x: 702, startPoint y: 268, endPoint x: 709, endPoint y: 237, distance: 31.7
click at [702, 264] on div "35085 101-101-58-330-62015 CTI CRO DIRECT_FEES, INVESTIGATOR_FEES, PASS_THROUGH…" at bounding box center [631, 356] width 1045 height 435
drag, startPoint x: 709, startPoint y: 237, endPoint x: 719, endPoint y: 250, distance: 16.1
click at [709, 237] on div "35085 101-101-58-330-62015 CTI CRO DIRECT_FEES, INVESTIGATOR_FEES, PASS_THROUGH…" at bounding box center [631, 356] width 1045 height 435
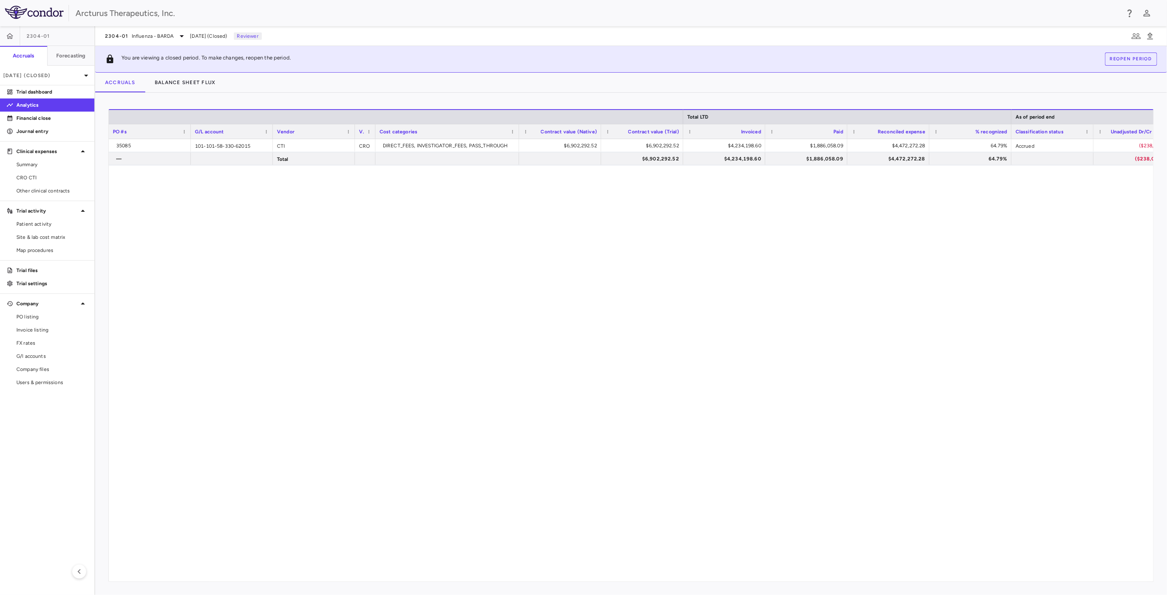
click at [719, 250] on div "35085 101-101-58-330-62015 CTI CRO DIRECT_FEES, INVESTIGATOR_FEES, PASS_THROUGH…" at bounding box center [631, 356] width 1045 height 435
click at [142, 38] on span "Influenza - BARDA" at bounding box center [153, 35] width 42 height 7
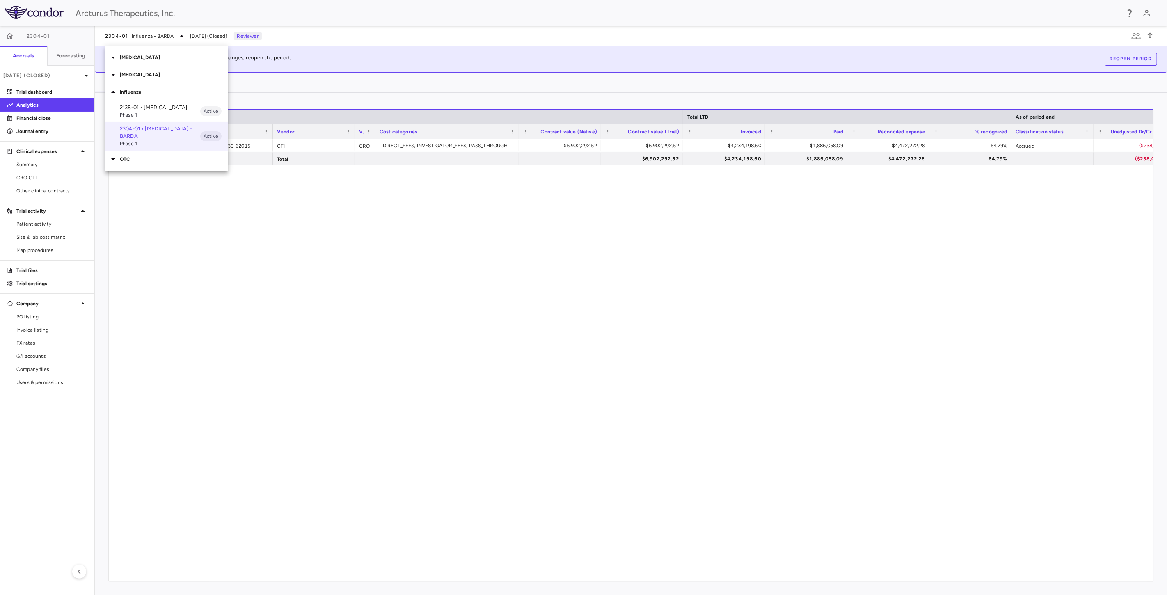
click at [444, 238] on div at bounding box center [583, 297] width 1167 height 595
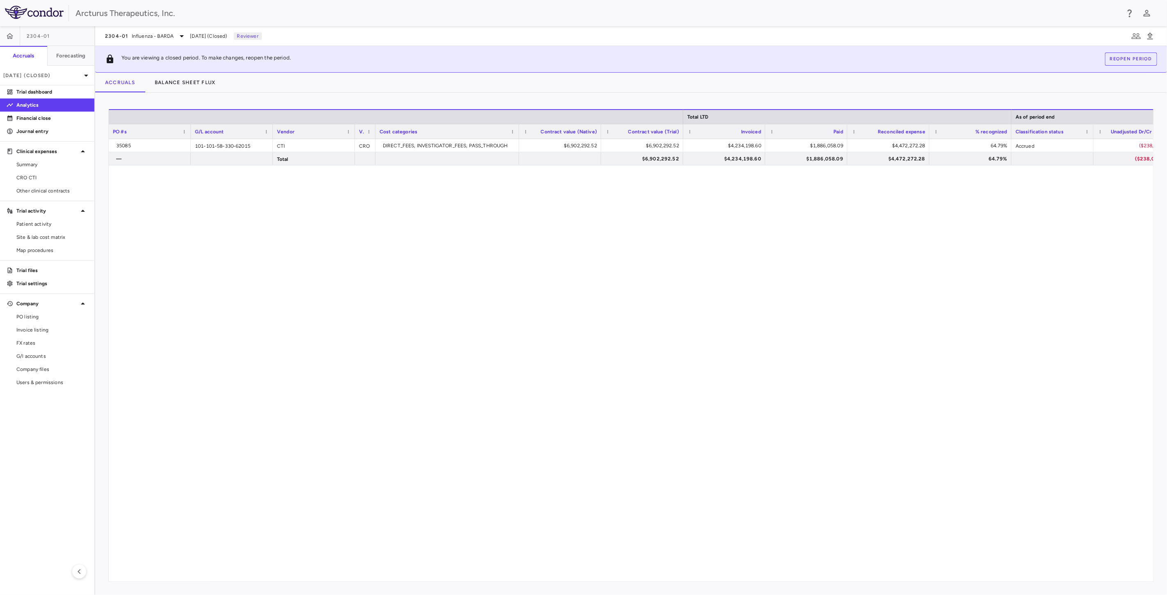
click at [557, 238] on div "35085 101-101-58-330-62015 CTI CRO DIRECT_FEES, INVESTIGATOR_FEES, PASS_THROUGH…" at bounding box center [631, 356] width 1045 height 435
drag, startPoint x: 594, startPoint y: 314, endPoint x: 682, endPoint y: 228, distance: 123.1
click at [597, 310] on div "35085 101-101-58-330-62015 CTI CRO DIRECT_FEES, INVESTIGATOR_FEES, PASS_THROUGH…" at bounding box center [631, 356] width 1045 height 435
click at [682, 227] on div "35085 101-101-58-330-62015 CTI CRO DIRECT_FEES, INVESTIGATOR_FEES, PASS_THROUGH…" at bounding box center [631, 356] width 1045 height 435
click at [704, 262] on div "35085 101-101-58-330-62015 CTI CRO DIRECT_FEES, INVESTIGATOR_FEES, PASS_THROUGH…" at bounding box center [631, 356] width 1045 height 435
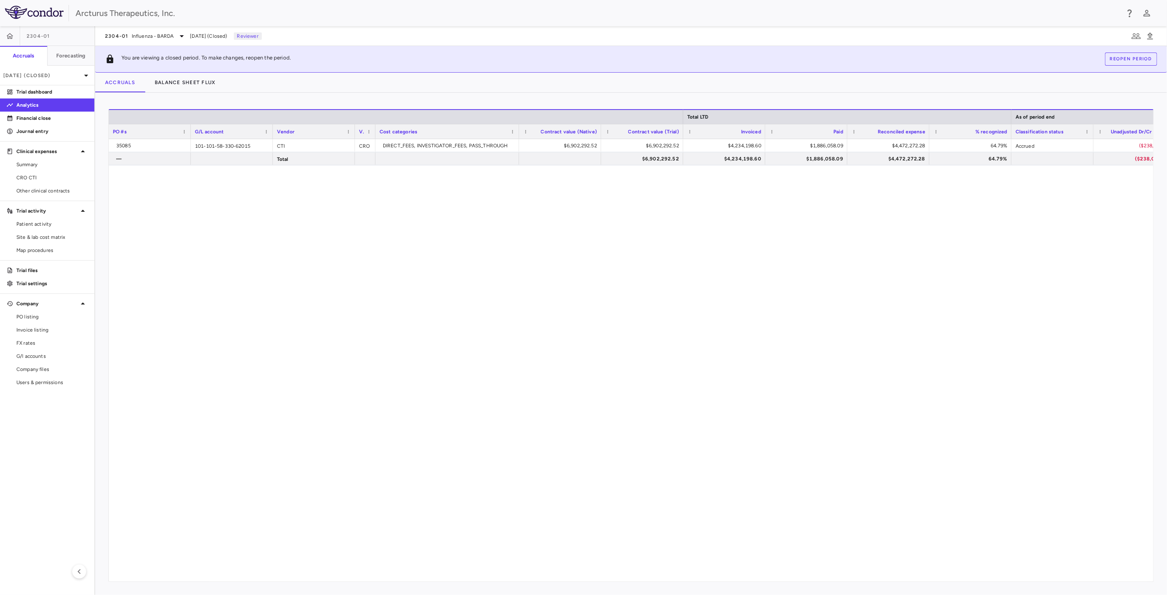
drag, startPoint x: 709, startPoint y: 206, endPoint x: 712, endPoint y: 243, distance: 37.0
click at [709, 212] on div "35085 101-101-58-330-62015 CTI CRO DIRECT_FEES, INVESTIGATOR_FEES, PASS_THROUGH…" at bounding box center [631, 356] width 1045 height 435
click at [713, 254] on div "35085 101-101-58-330-62015 CTI CRO DIRECT_FEES, INVESTIGATOR_FEES, PASS_THROUGH…" at bounding box center [631, 356] width 1045 height 435
drag, startPoint x: 643, startPoint y: 247, endPoint x: 625, endPoint y: 322, distance: 76.6
click at [643, 252] on div "35085 101-101-58-330-62015 CTI CRO DIRECT_FEES, INVESTIGATOR_FEES, PASS_THROUGH…" at bounding box center [631, 356] width 1045 height 435
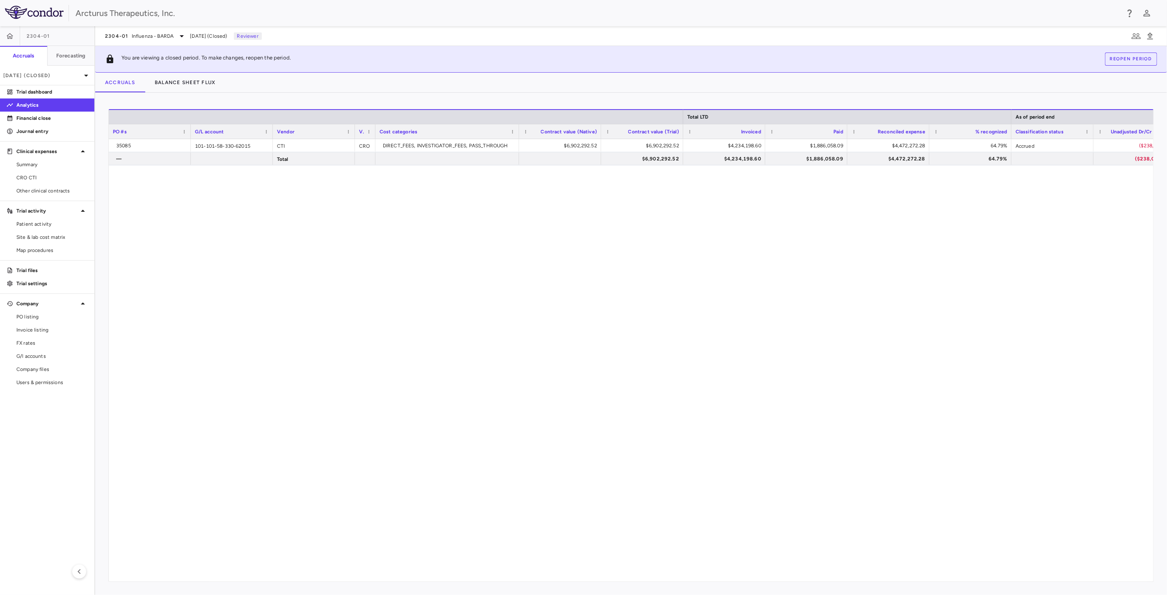
click at [625, 323] on div "35085 101-101-58-330-62015 CTI CRO DIRECT_FEES, INVESTIGATOR_FEES, PASS_THROUGH…" at bounding box center [631, 356] width 1045 height 435
click at [614, 261] on div "35085 101-101-58-330-62015 CTI CRO DIRECT_FEES, INVESTIGATOR_FEES, PASS_THROUGH…" at bounding box center [631, 356] width 1045 height 435
click at [607, 330] on div "35085 101-101-58-330-62015 CTI CRO DIRECT_FEES, INVESTIGATOR_FEES, PASS_THROUGH…" at bounding box center [631, 356] width 1045 height 435
drag, startPoint x: 609, startPoint y: 211, endPoint x: 623, endPoint y: 287, distance: 77.1
click at [609, 220] on div "35085 101-101-58-330-62015 CTI CRO DIRECT_FEES, INVESTIGATOR_FEES, PASS_THROUGH…" at bounding box center [631, 356] width 1045 height 435
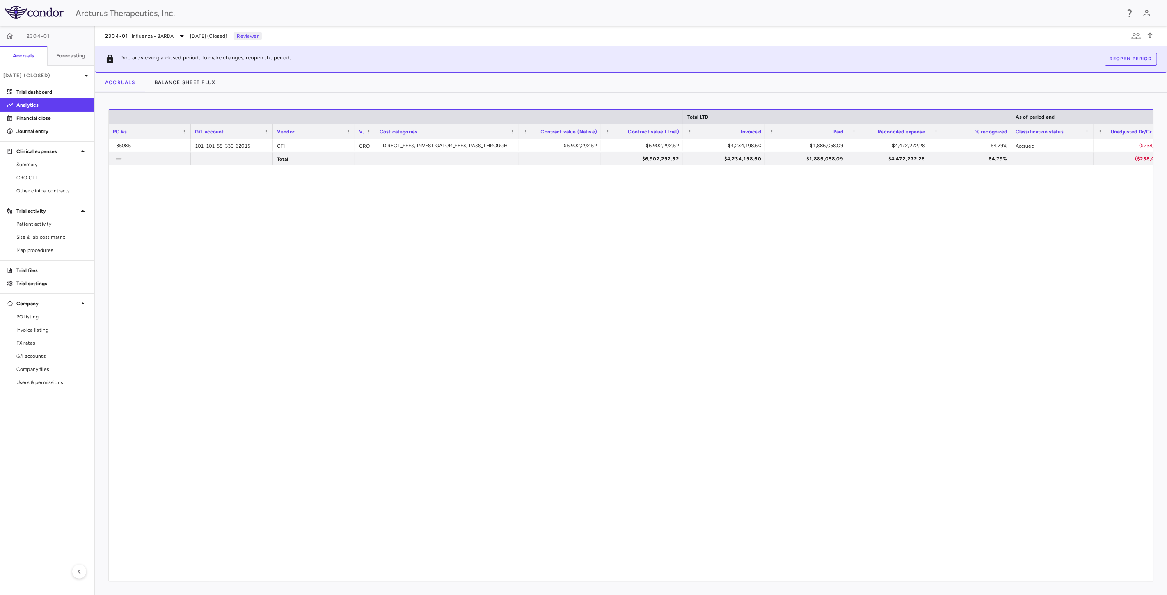
drag, startPoint x: 618, startPoint y: 328, endPoint x: 614, endPoint y: 306, distance: 22.5
click at [617, 327] on div "35085 101-101-58-330-62015 CTI CRO DIRECT_FEES, INVESTIGATOR_FEES, PASS_THROUGH…" at bounding box center [631, 356] width 1045 height 435
drag, startPoint x: 611, startPoint y: 287, endPoint x: 611, endPoint y: 300, distance: 12.7
click at [611, 288] on div "35085 101-101-58-330-62015 CTI CRO DIRECT_FEES, INVESTIGATOR_FEES, PASS_THROUGH…" at bounding box center [631, 356] width 1045 height 435
click at [611, 300] on div "35085 101-101-58-330-62015 CTI CRO DIRECT_FEES, INVESTIGATOR_FEES, PASS_THROUGH…" at bounding box center [631, 356] width 1045 height 435
